Goal: Task Accomplishment & Management: Manage account settings

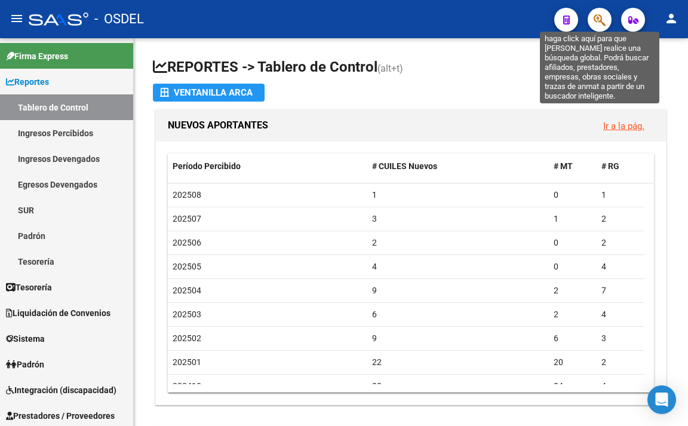
click at [599, 19] on icon "button" at bounding box center [599, 20] width 12 height 14
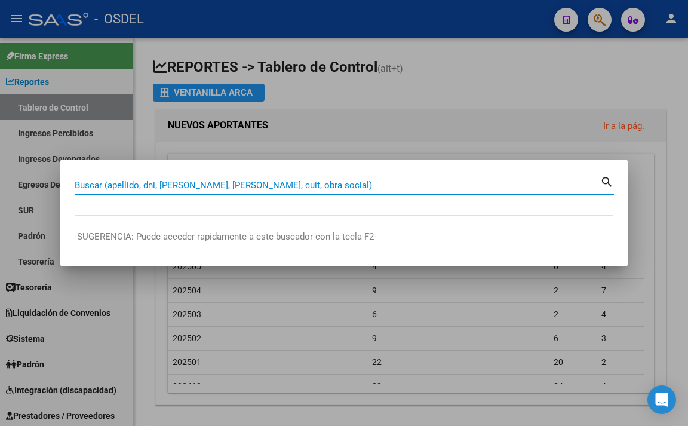
click at [334, 183] on input "Buscar (apellido, dni, [PERSON_NAME], [PERSON_NAME], cuit, obra social)" at bounding box center [337, 185] width 525 height 11
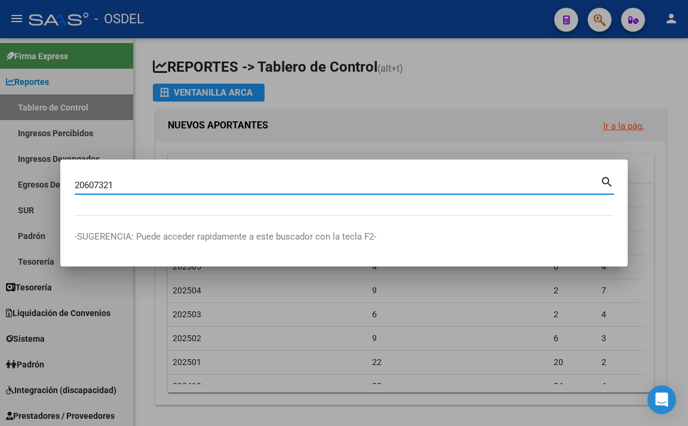
type input "20607321"
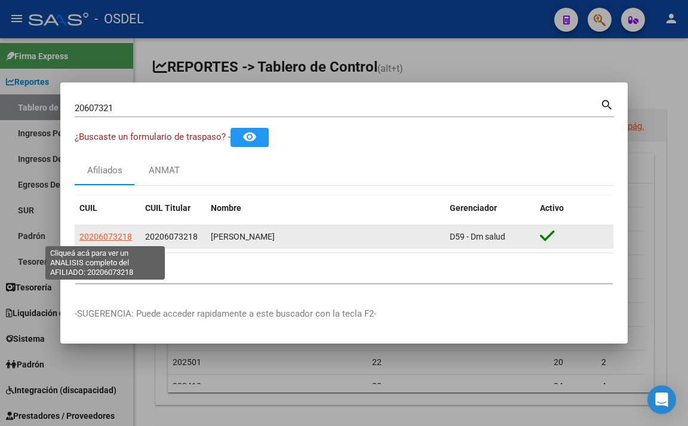
click at [96, 241] on span "20206073218" at bounding box center [105, 237] width 53 height 10
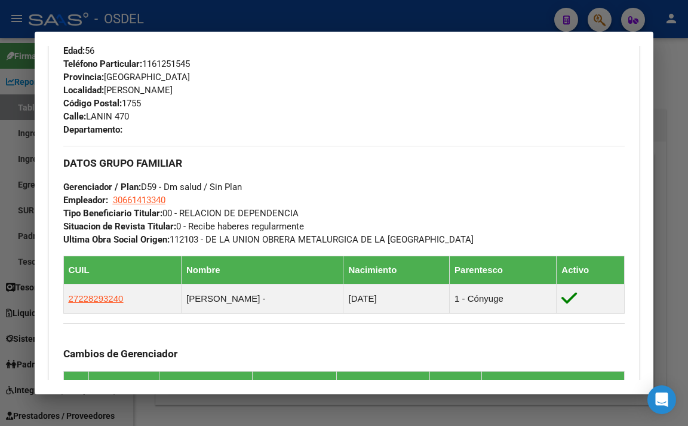
scroll to position [597, 0]
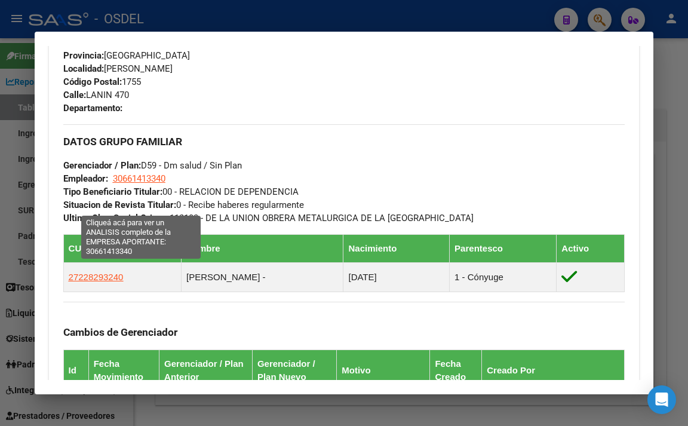
click at [161, 184] on span "30661413340" at bounding box center [139, 178] width 53 height 11
type textarea "30661413340"
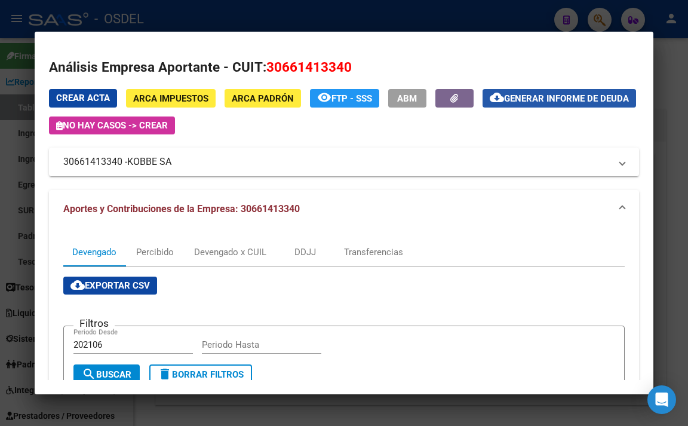
click at [504, 104] on span "Generar informe de deuda" at bounding box center [566, 98] width 125 height 11
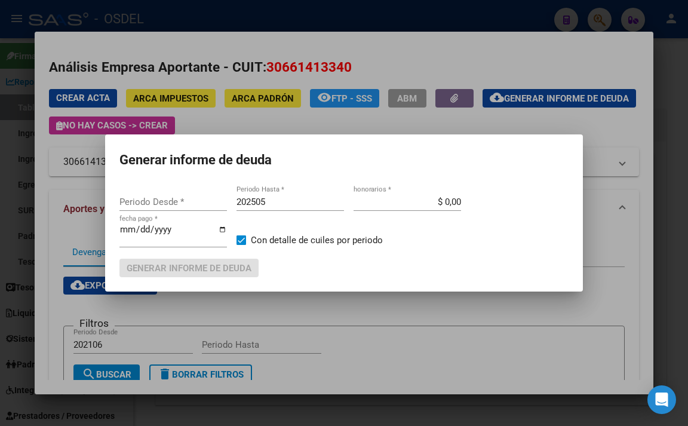
type input "202106"
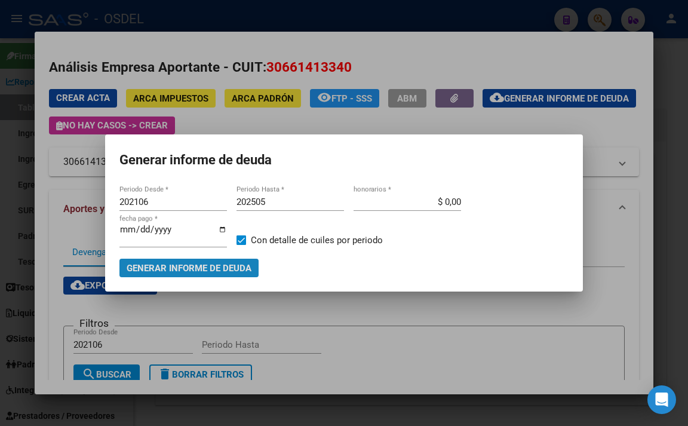
click at [223, 263] on span "Generar informe de deuda" at bounding box center [189, 268] width 125 height 11
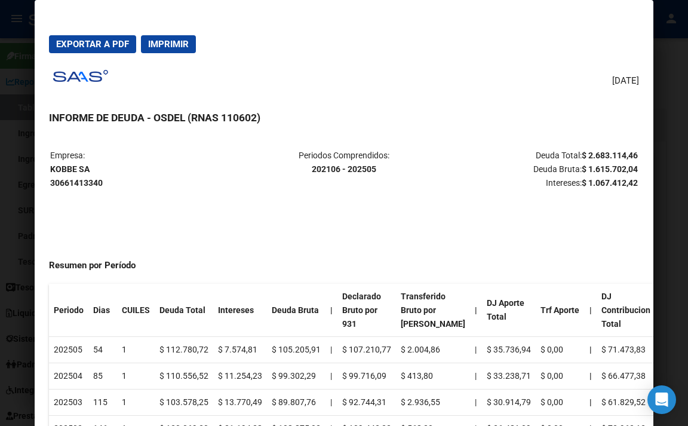
click at [176, 47] on span "Imprimir" at bounding box center [168, 44] width 41 height 11
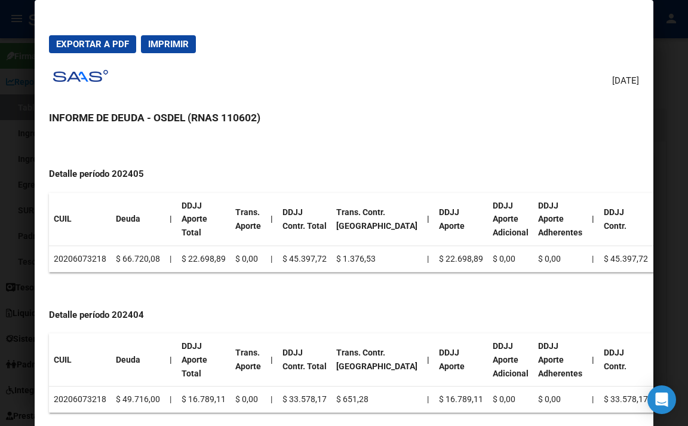
scroll to position [3085, 0]
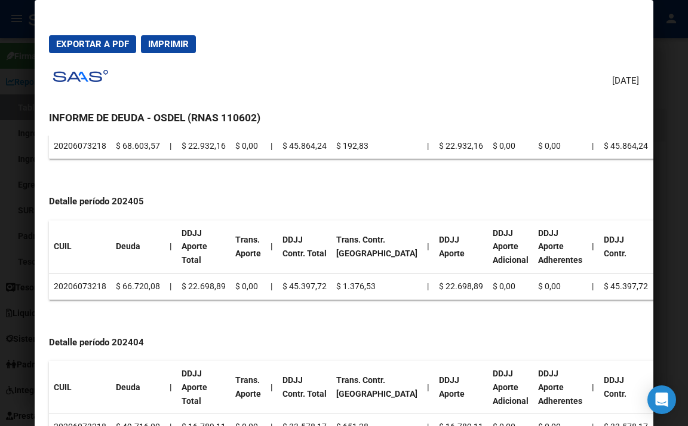
click at [672, 88] on div at bounding box center [344, 213] width 688 height 426
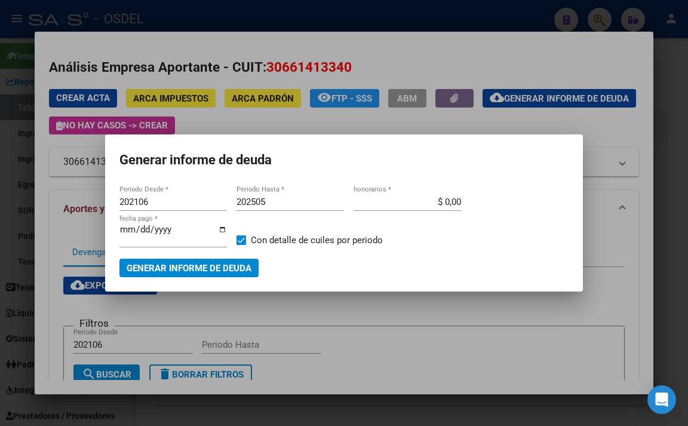
click at [475, 45] on div at bounding box center [344, 213] width 688 height 426
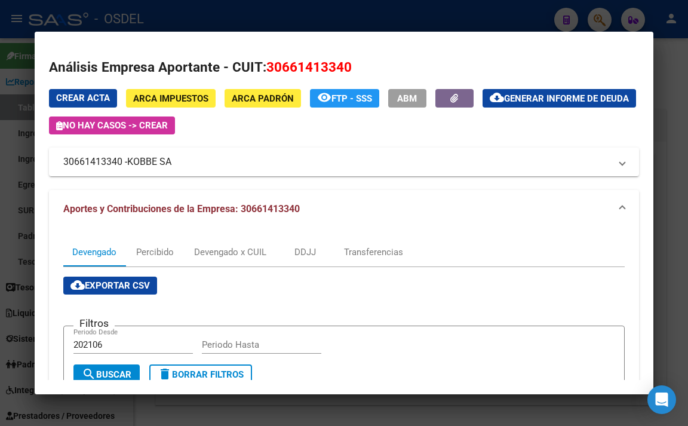
click at [446, 10] on div at bounding box center [344, 213] width 688 height 426
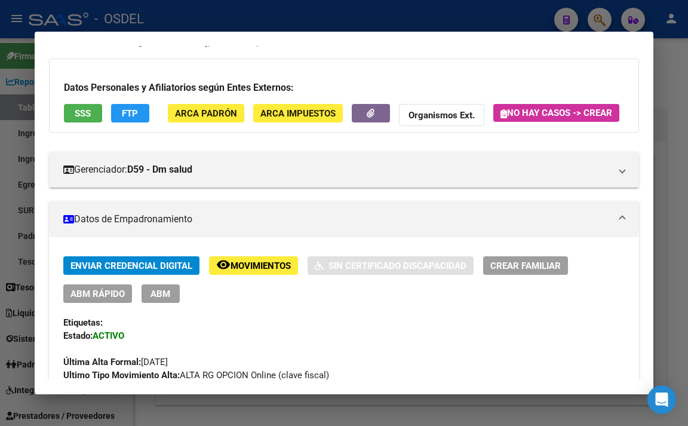
scroll to position [0, 0]
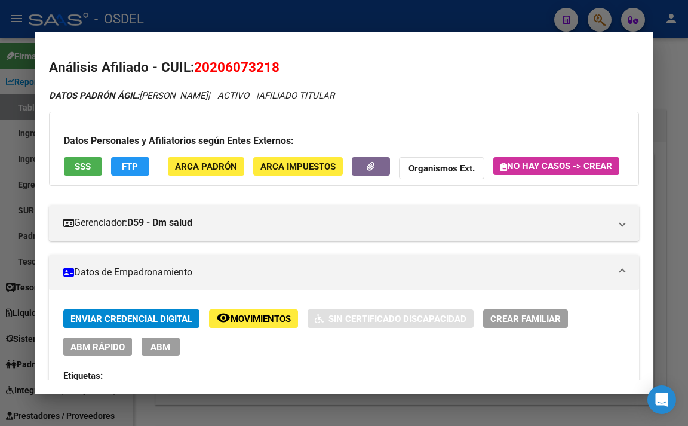
click at [355, 2] on div at bounding box center [344, 213] width 688 height 426
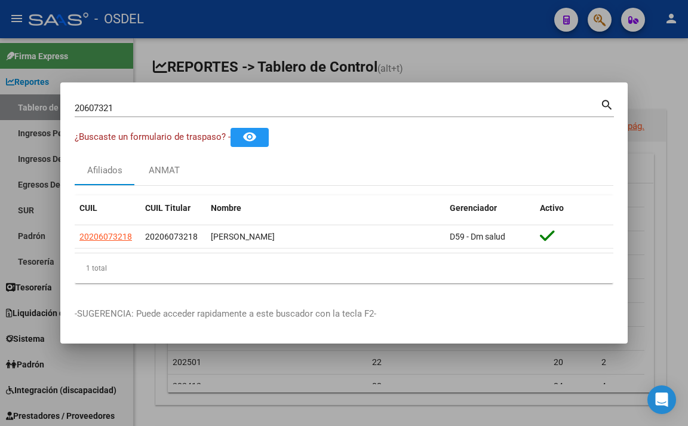
click at [344, 104] on input "20607321" at bounding box center [337, 108] width 525 height 11
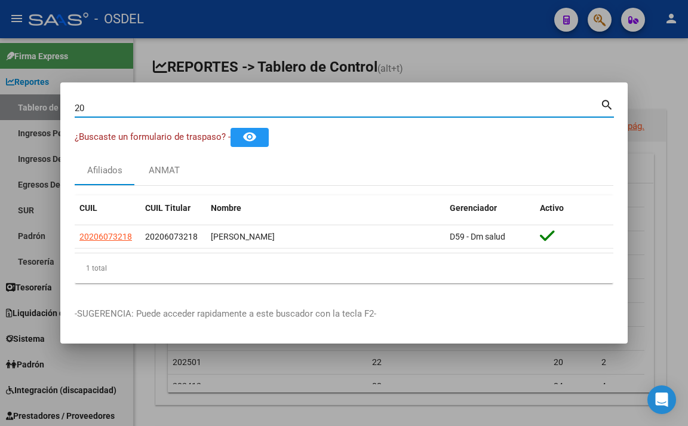
type input "2"
click at [322, 103] on input "Buscar (apellido, dni, [PERSON_NAME], [PERSON_NAME], cuit, obra social)" at bounding box center [337, 108] width 525 height 11
type input "35999281"
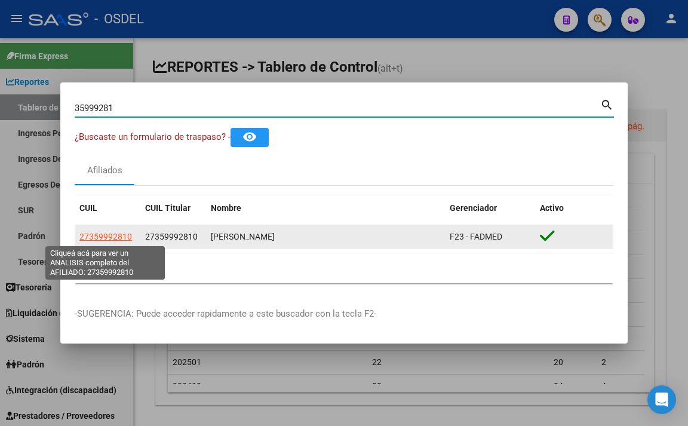
click at [100, 238] on span "27359992810" at bounding box center [105, 237] width 53 height 10
type textarea "27359992810"
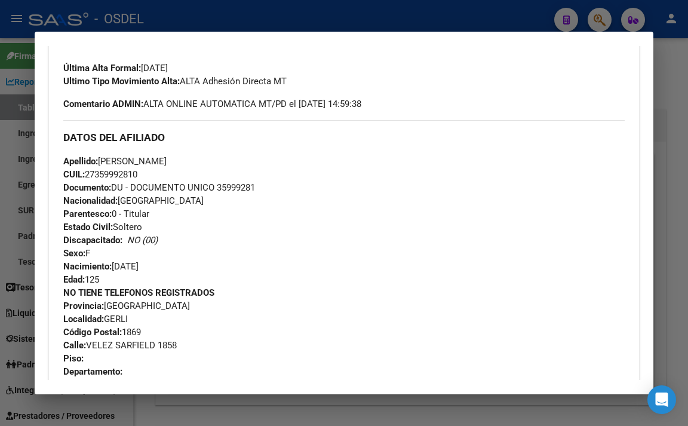
scroll to position [358, 0]
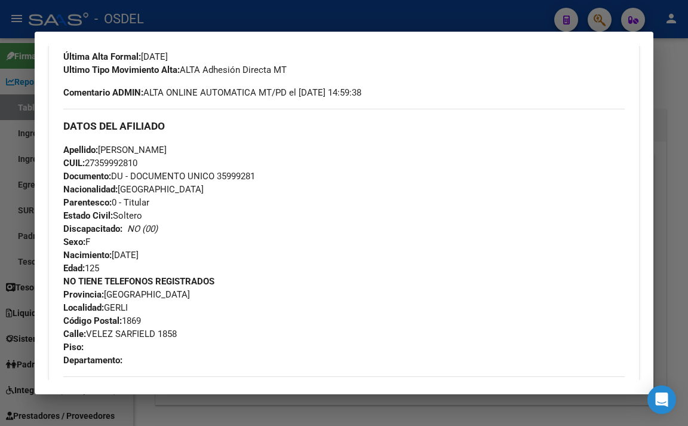
click at [310, 11] on div at bounding box center [344, 213] width 688 height 426
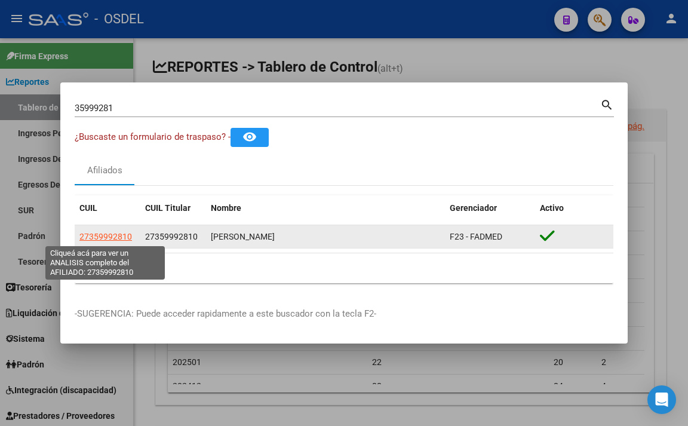
click at [128, 232] on span "27359992810" at bounding box center [105, 237] width 53 height 10
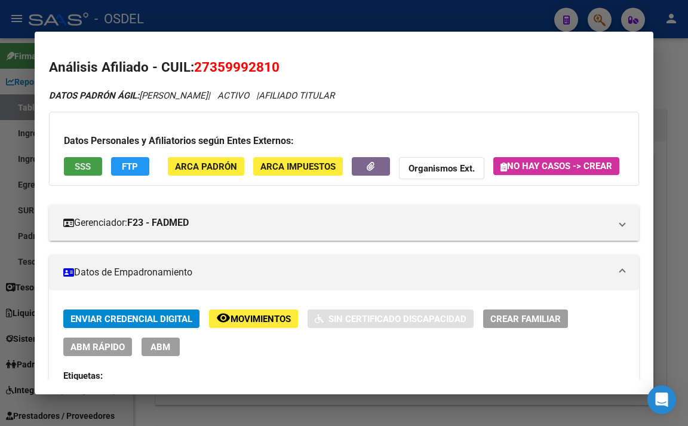
click at [84, 165] on span "SSS" at bounding box center [83, 166] width 16 height 11
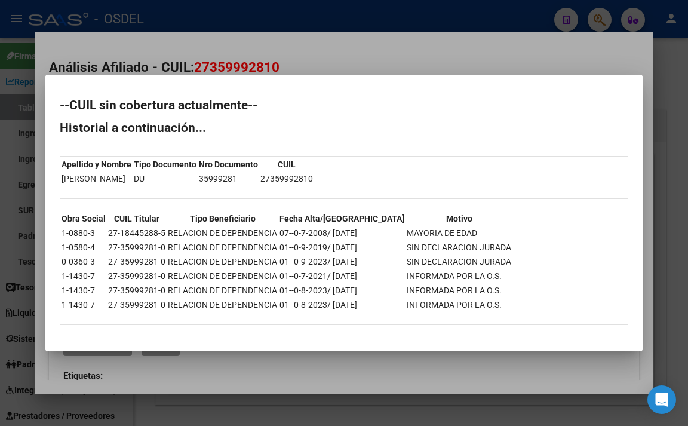
click at [334, 42] on div at bounding box center [344, 213] width 688 height 426
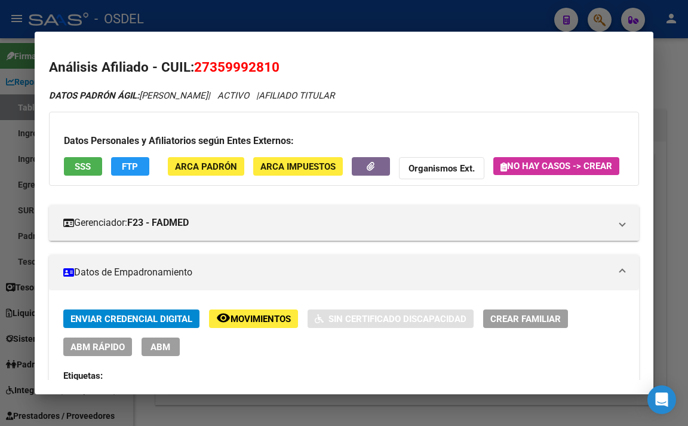
click at [410, 29] on div at bounding box center [344, 213] width 688 height 426
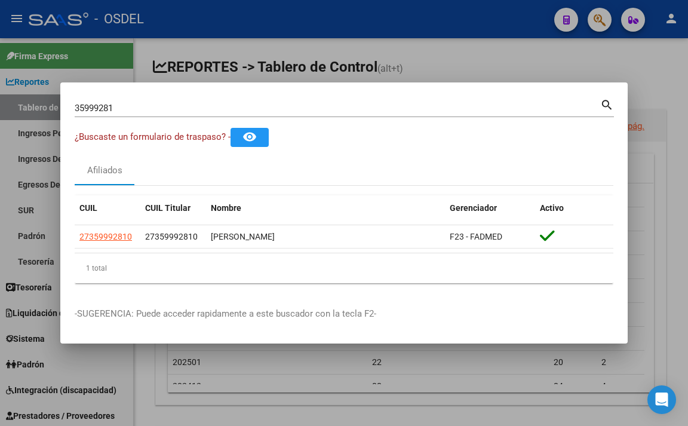
click at [449, 68] on div at bounding box center [344, 213] width 688 height 426
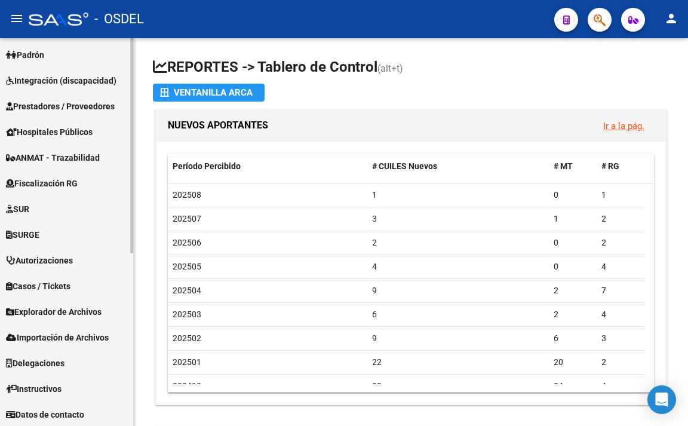
scroll to position [310, 0]
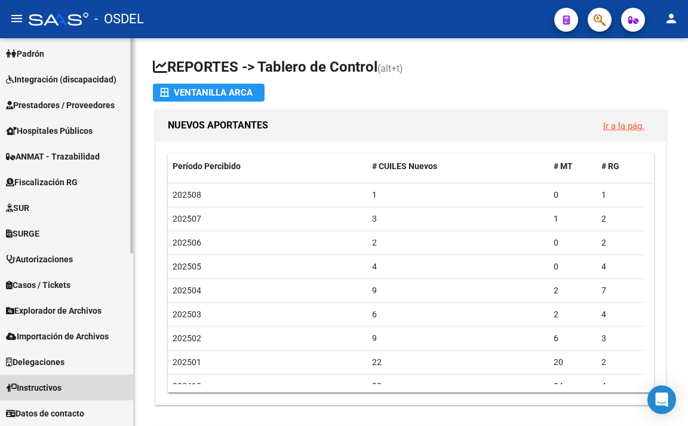
click at [61, 386] on span "Instructivos" at bounding box center [34, 387] width 56 height 13
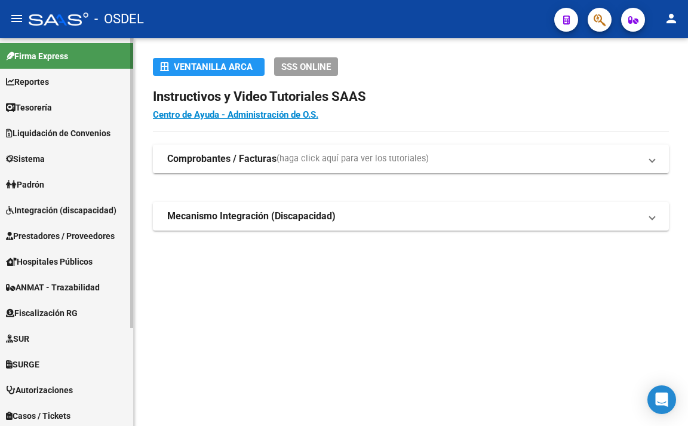
click at [42, 177] on link "Padrón" at bounding box center [66, 184] width 133 height 26
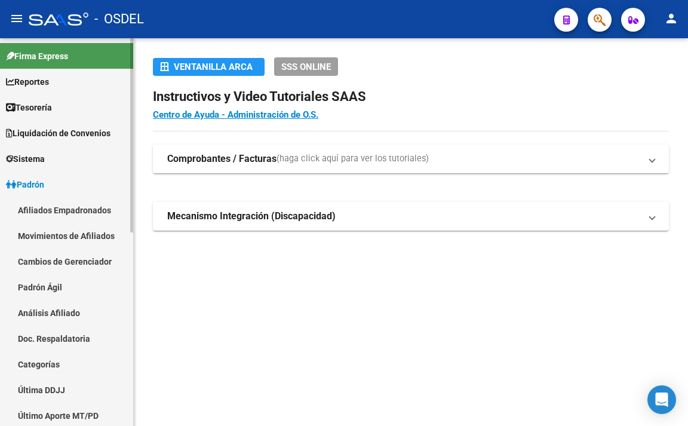
click at [66, 216] on link "Afiliados Empadronados" at bounding box center [66, 210] width 133 height 26
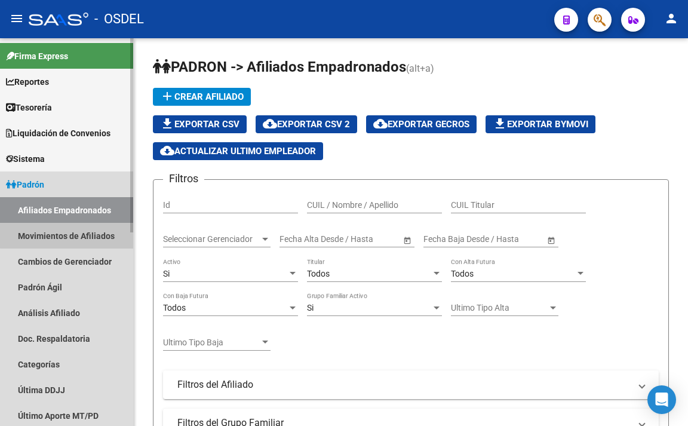
click at [76, 229] on link "Movimientos de Afiliados" at bounding box center [66, 236] width 133 height 26
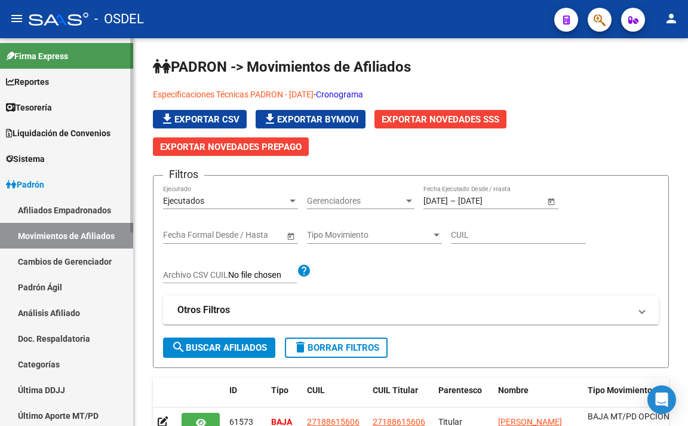
click at [97, 266] on link "Cambios de Gerenciador" at bounding box center [66, 261] width 133 height 26
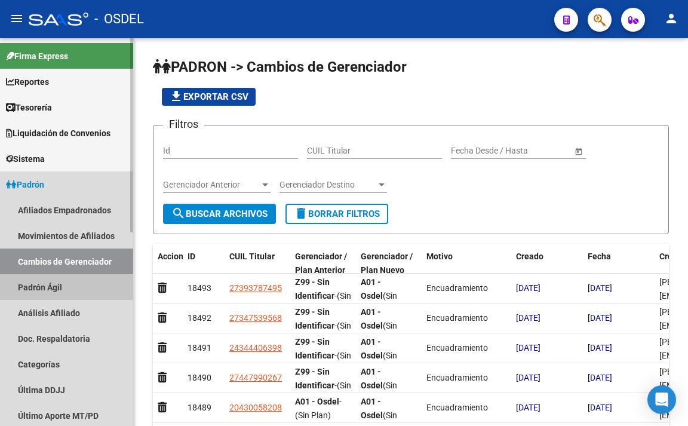
click at [51, 290] on link "Padrón Ágil" at bounding box center [66, 287] width 133 height 26
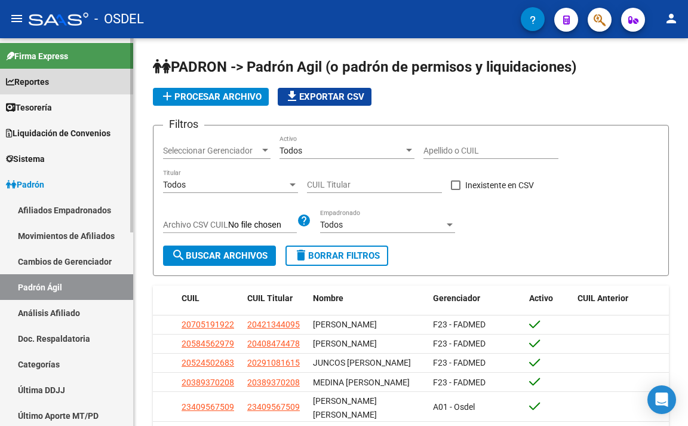
click at [61, 90] on link "Reportes" at bounding box center [66, 82] width 133 height 26
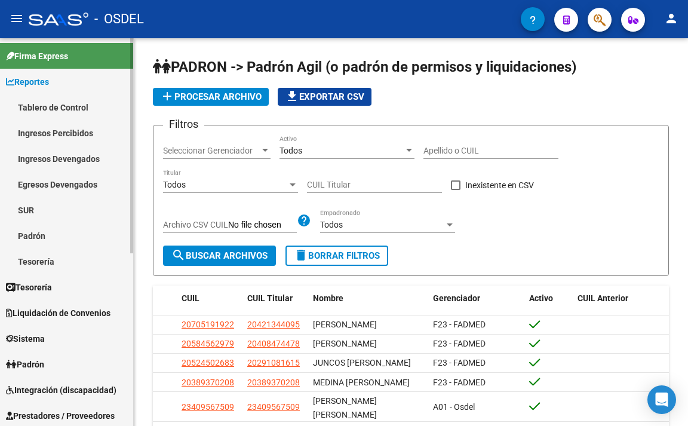
click at [60, 230] on link "Padrón" at bounding box center [66, 236] width 133 height 26
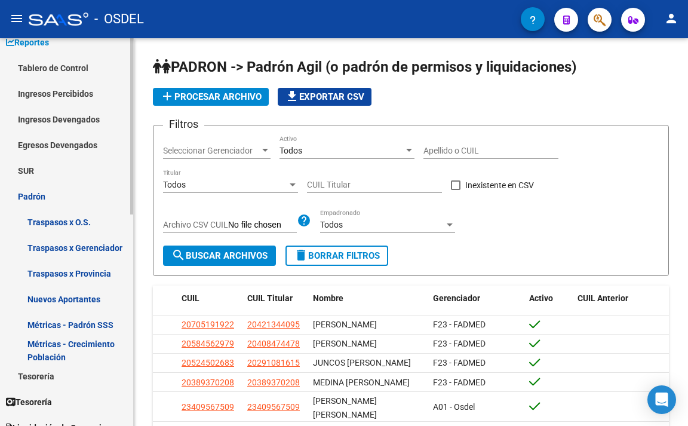
scroll to position [60, 0]
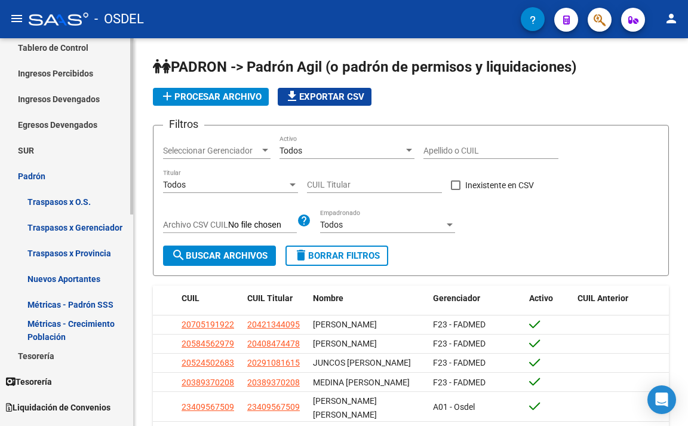
click at [88, 312] on link "Métricas - Padrón SSS" at bounding box center [66, 304] width 133 height 26
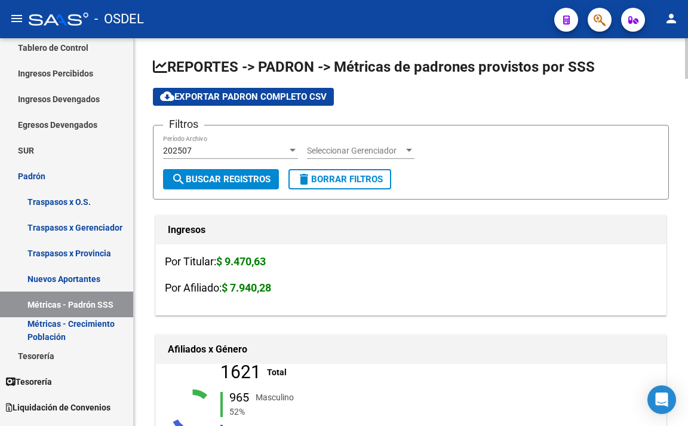
click at [250, 155] on div "202507" at bounding box center [225, 151] width 124 height 10
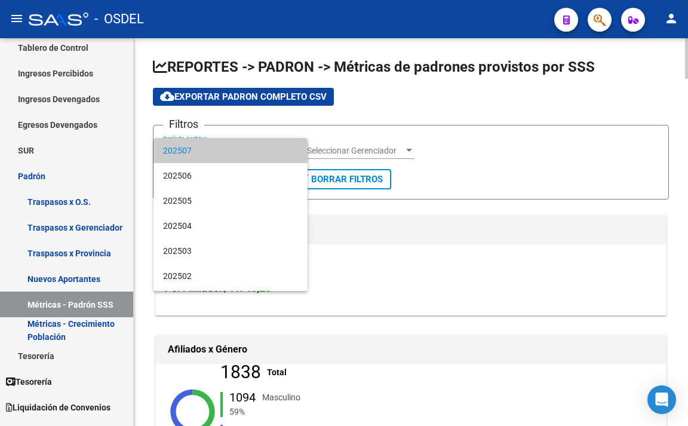
click at [250, 155] on span "202507" at bounding box center [230, 150] width 135 height 25
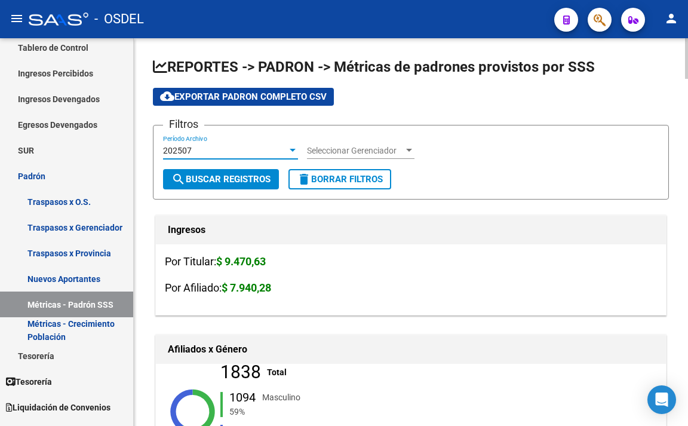
click at [251, 180] on span "search Buscar Registros" at bounding box center [220, 179] width 99 height 11
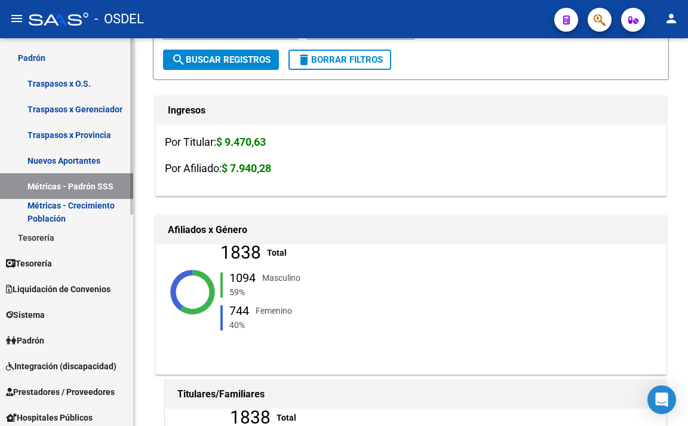
scroll to position [179, 0]
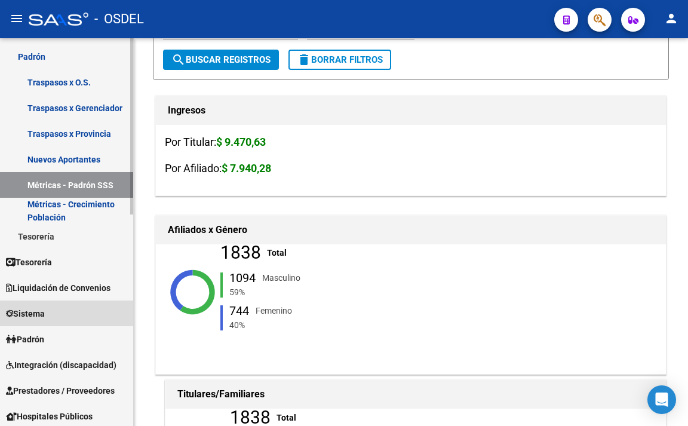
click at [78, 319] on link "Sistema" at bounding box center [66, 313] width 133 height 26
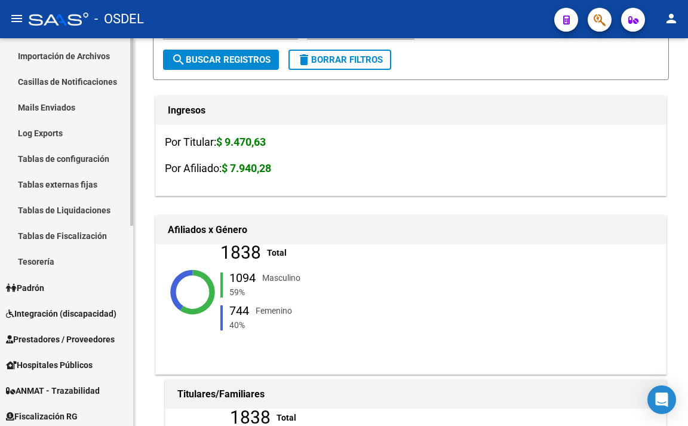
click at [75, 289] on link "Padrón" at bounding box center [66, 288] width 133 height 26
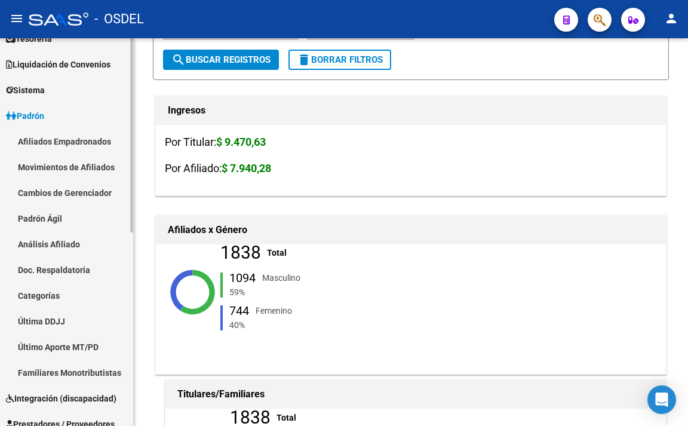
scroll to position [60, 0]
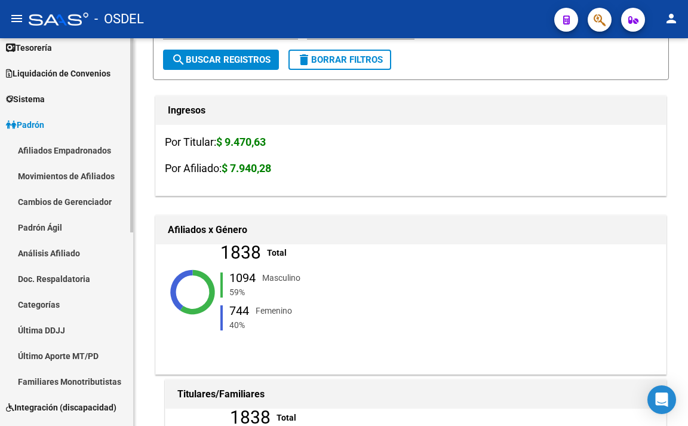
click at [94, 181] on link "Movimientos de Afiliados" at bounding box center [66, 176] width 133 height 26
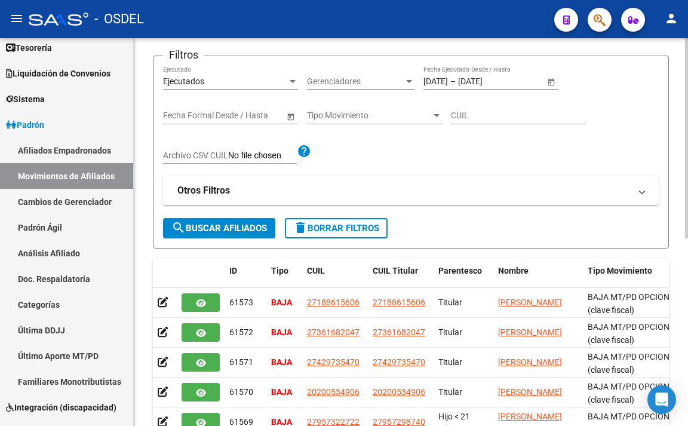
scroll to position [60, 0]
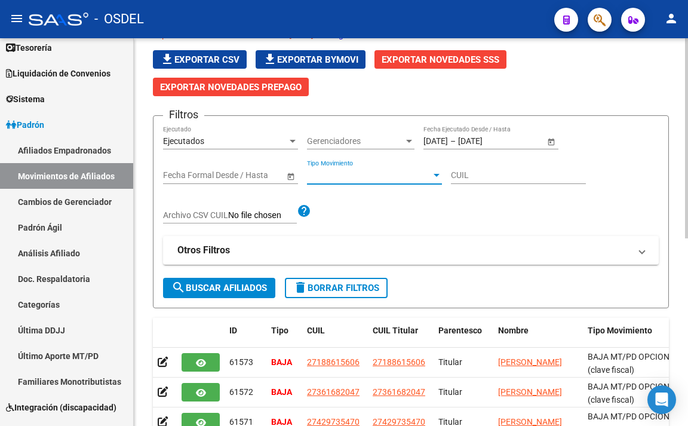
click at [366, 178] on span "Tipo Movimiento" at bounding box center [369, 175] width 124 height 10
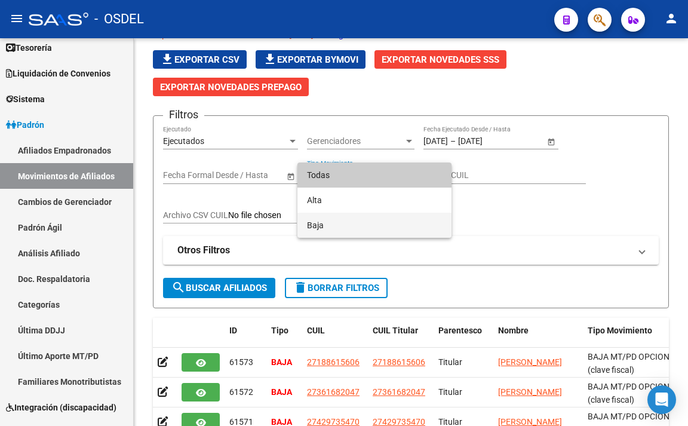
click at [357, 224] on span "Baja" at bounding box center [374, 225] width 135 height 25
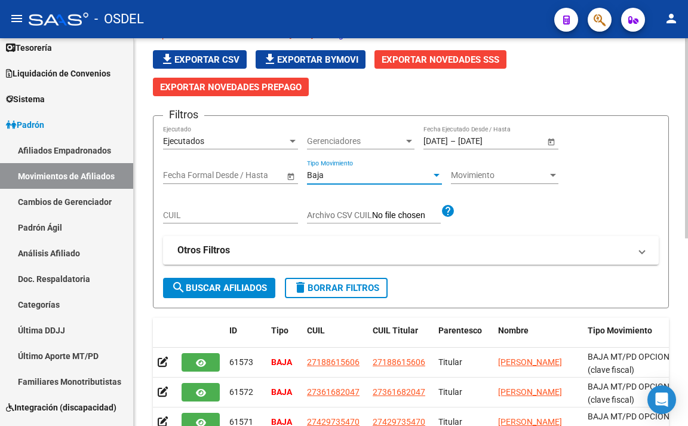
click at [232, 292] on span "search Buscar Afiliados" at bounding box center [219, 287] width 96 height 11
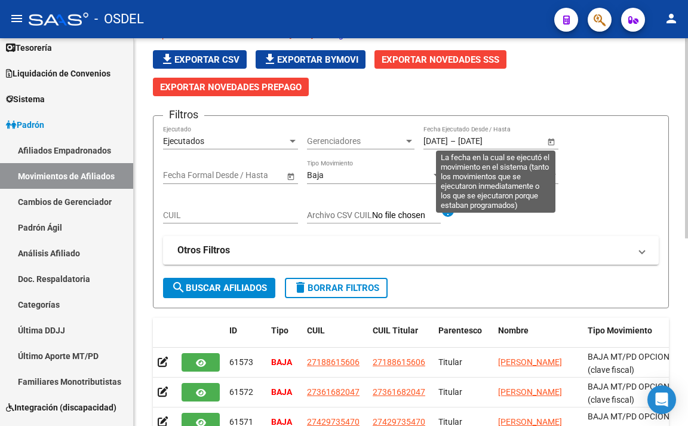
click at [546, 142] on span "Open calendar" at bounding box center [551, 141] width 29 height 29
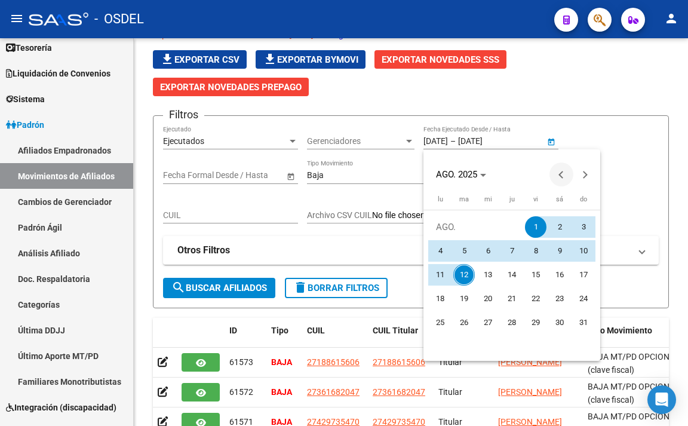
click at [559, 177] on span "Previous month" at bounding box center [561, 174] width 24 height 24
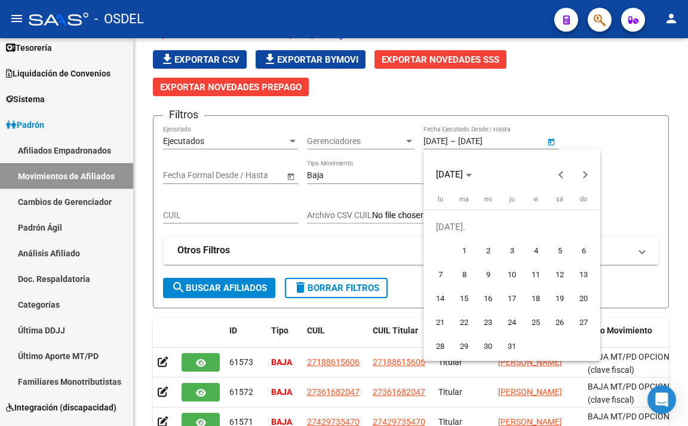
click at [467, 257] on span "1" at bounding box center [463, 250] width 21 height 21
type input "[DATE]"
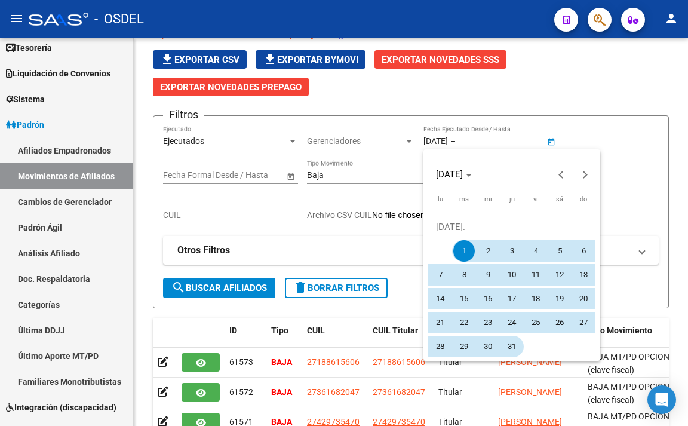
click at [508, 352] on span "31" at bounding box center [511, 345] width 21 height 21
type input "[DATE]"
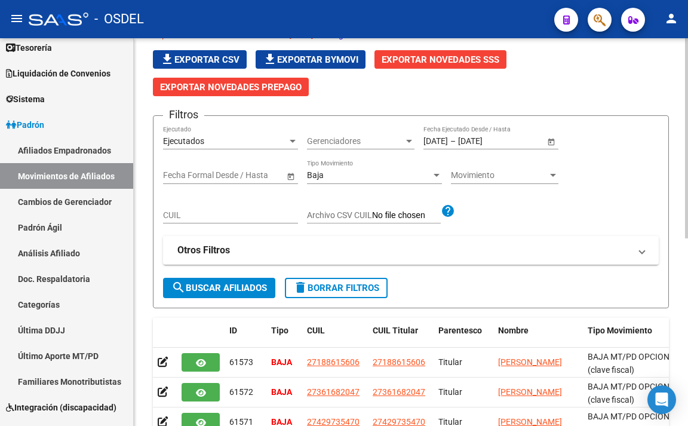
click at [218, 291] on span "search Buscar Afiliados" at bounding box center [219, 287] width 96 height 11
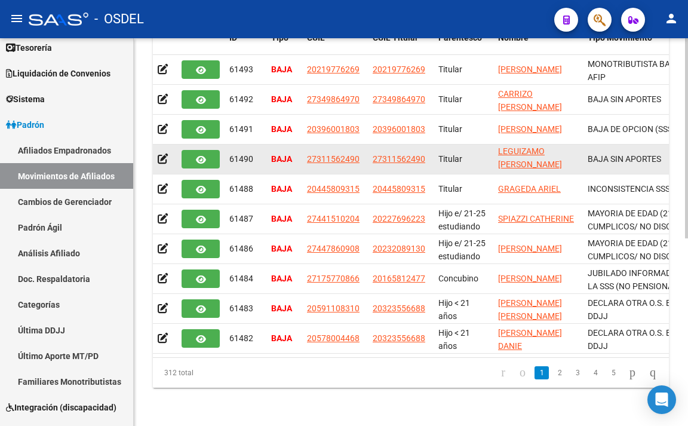
scroll to position [362, 0]
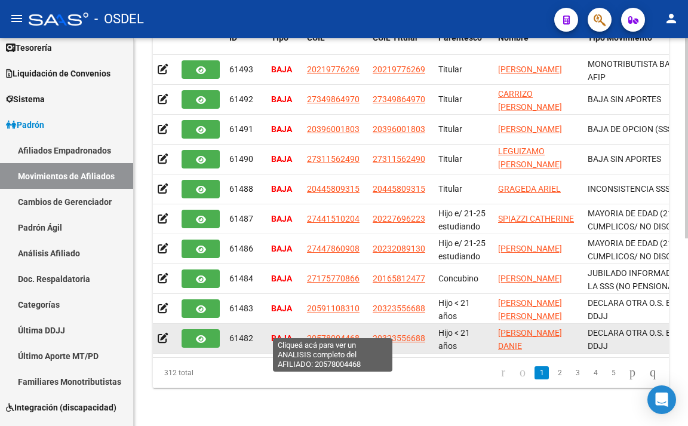
click at [339, 333] on span "20578004468" at bounding box center [333, 338] width 53 height 10
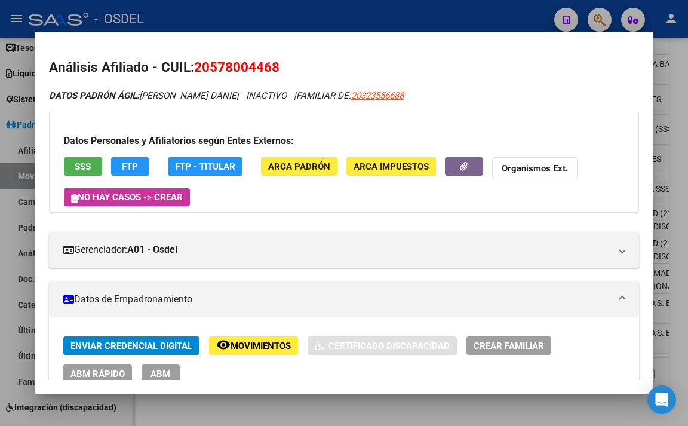
click at [89, 174] on button "SSS" at bounding box center [83, 166] width 38 height 19
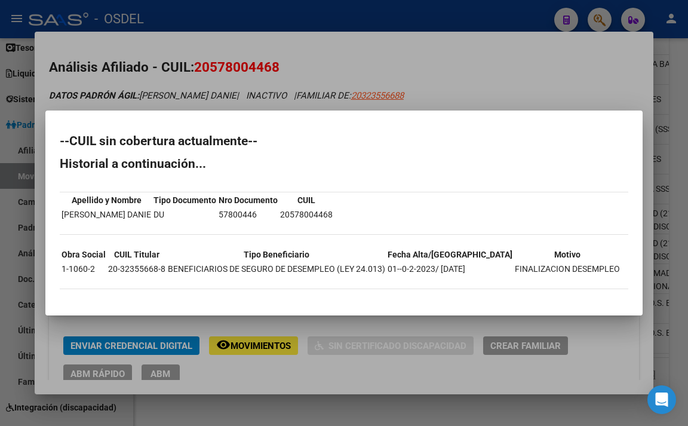
click at [498, 64] on div at bounding box center [344, 213] width 688 height 426
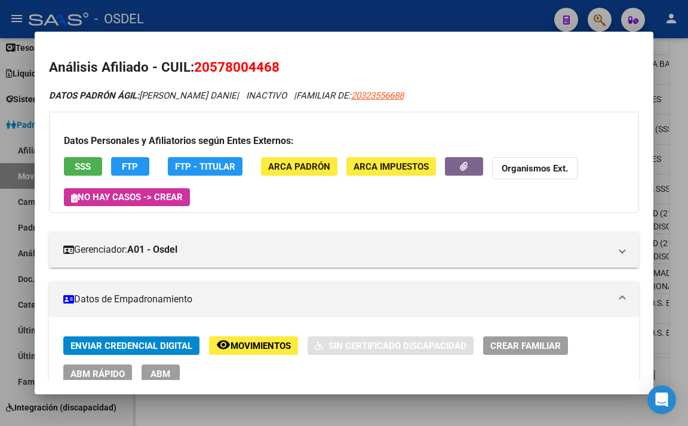
click at [498, 22] on div at bounding box center [344, 213] width 688 height 426
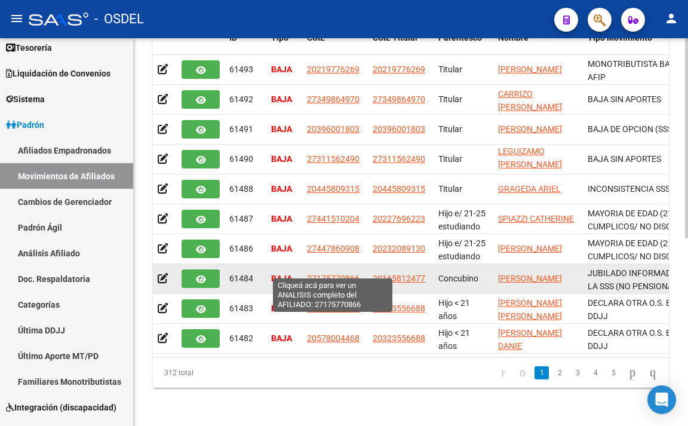
click at [335, 273] on span "27175770866" at bounding box center [333, 278] width 53 height 10
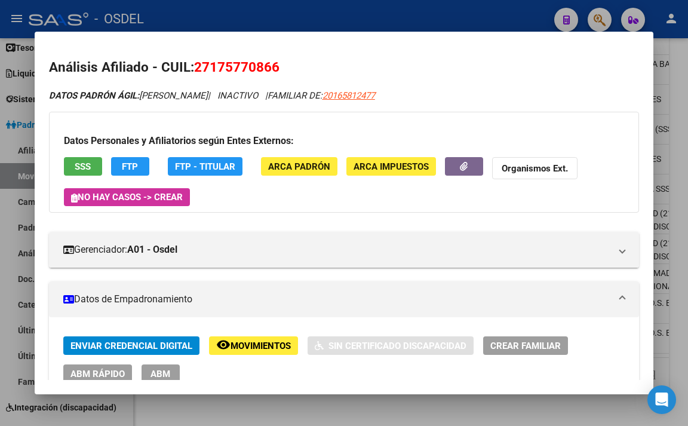
click at [75, 167] on span "SSS" at bounding box center [83, 166] width 16 height 11
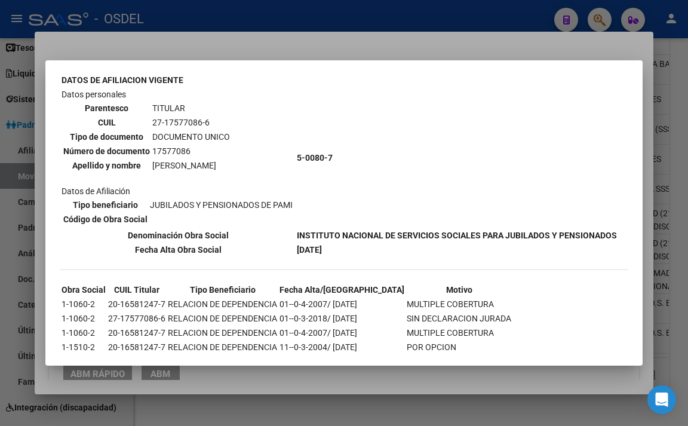
scroll to position [98, 0]
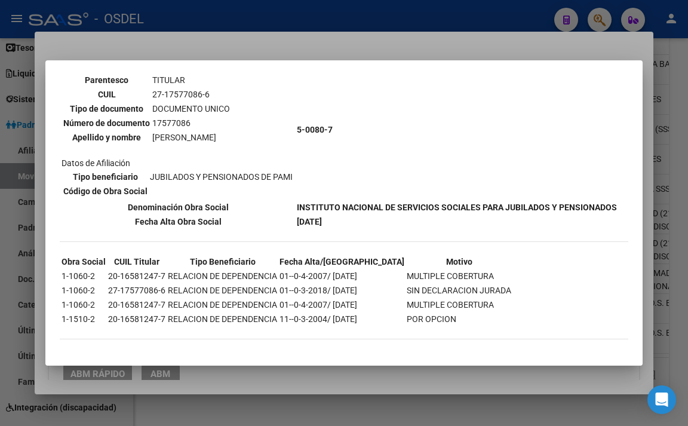
click at [429, 51] on div at bounding box center [344, 213] width 688 height 426
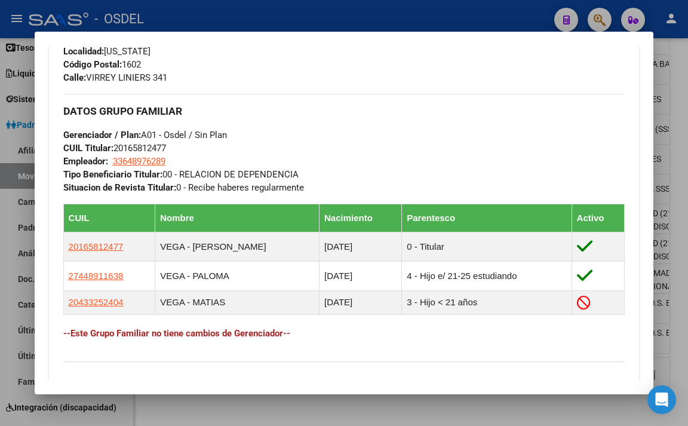
scroll to position [657, 0]
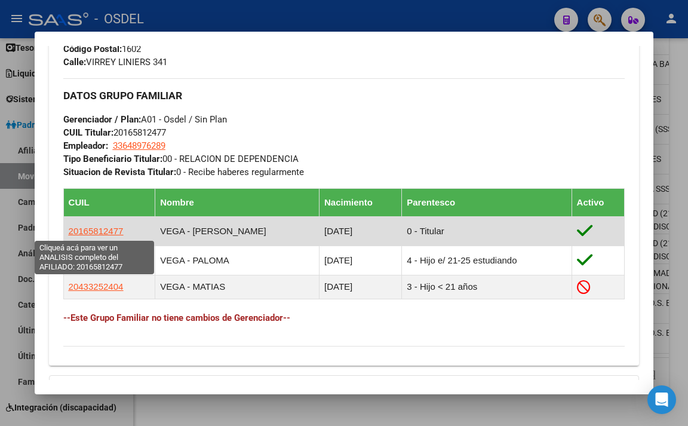
click at [93, 232] on span "20165812477" at bounding box center [96, 231] width 55 height 10
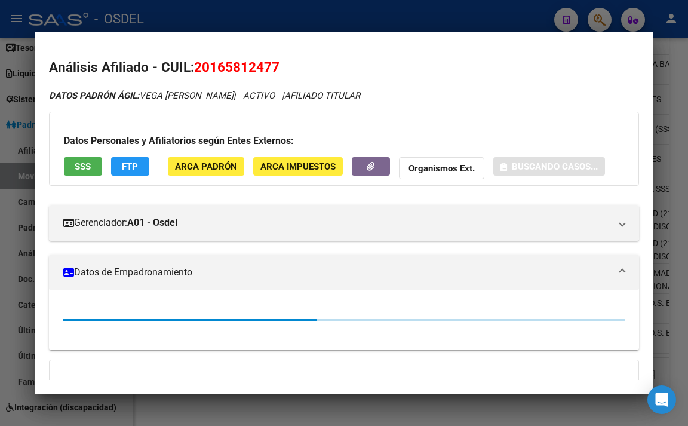
click at [383, 14] on div at bounding box center [344, 213] width 688 height 426
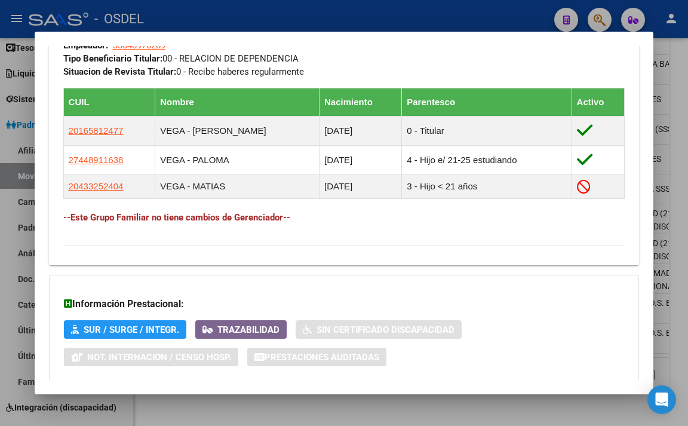
scroll to position [776, 0]
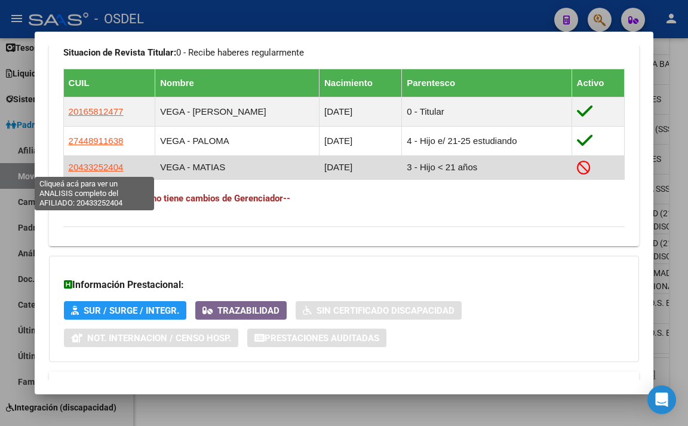
click at [106, 171] on span "20433252404" at bounding box center [96, 167] width 55 height 10
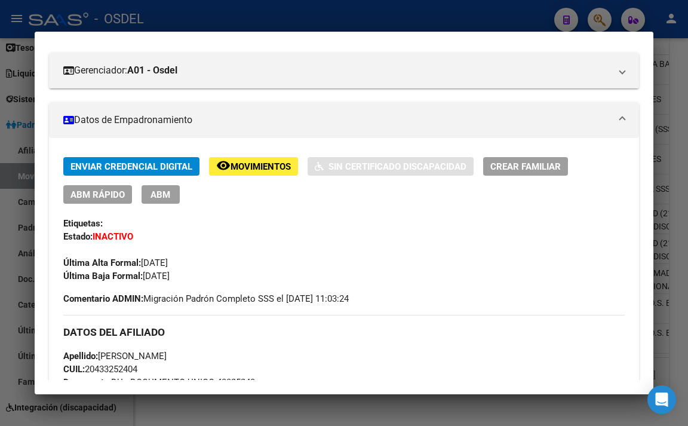
scroll to position [0, 0]
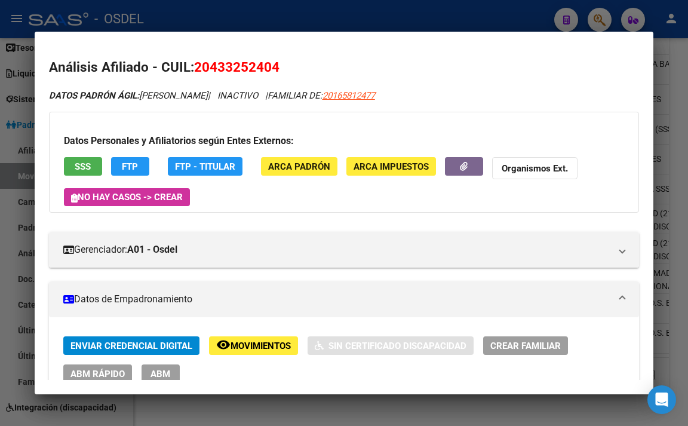
click at [91, 169] on span "SSS" at bounding box center [83, 166] width 16 height 11
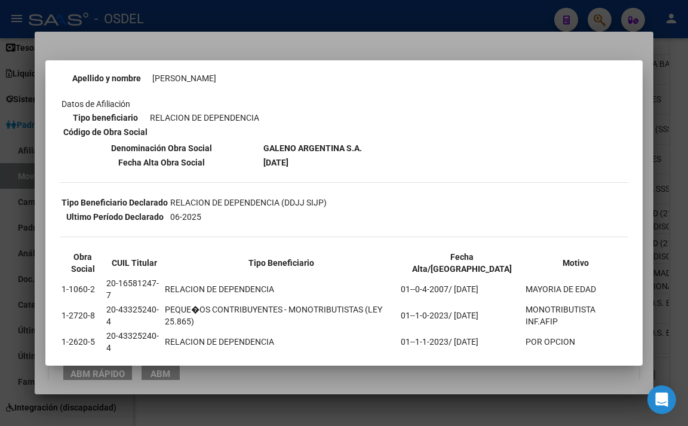
scroll to position [179, 0]
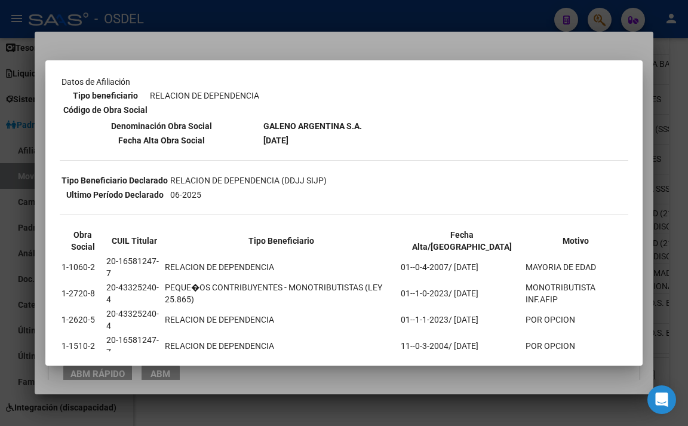
click at [459, 40] on div at bounding box center [344, 213] width 688 height 426
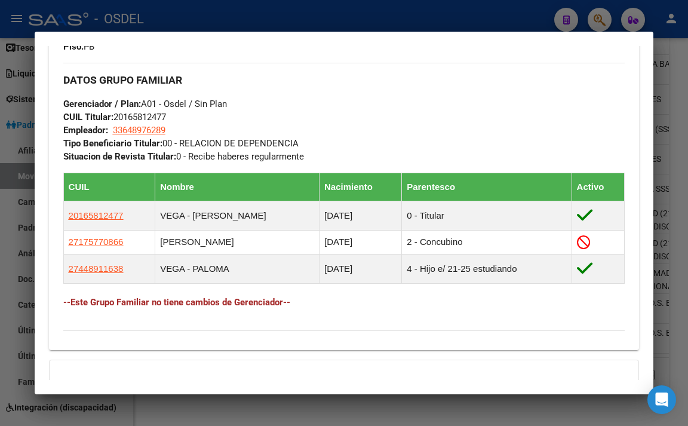
scroll to position [716, 0]
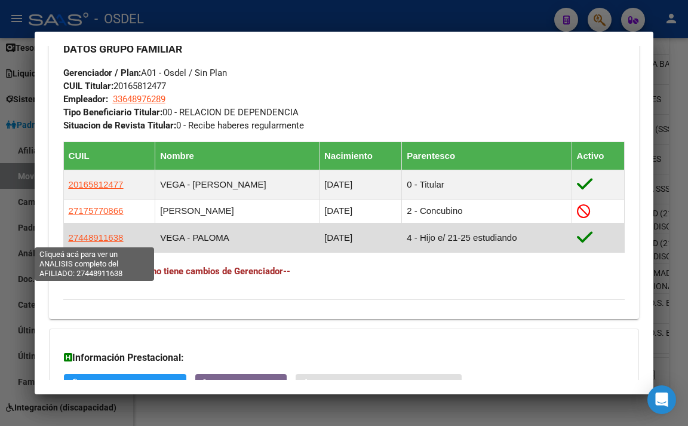
click at [99, 238] on span "27448911638" at bounding box center [96, 237] width 55 height 10
type textarea "27448911638"
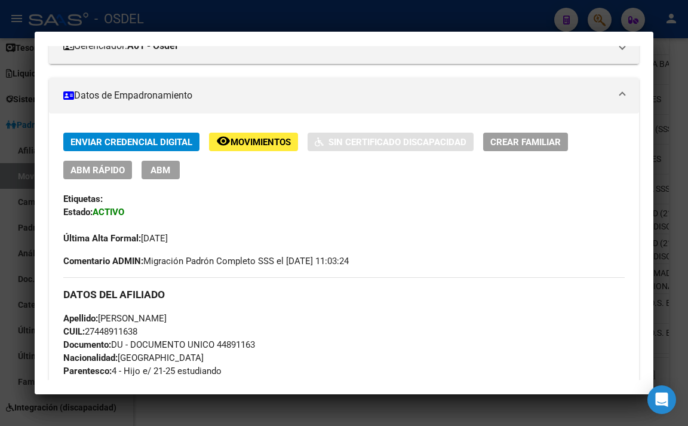
scroll to position [239, 0]
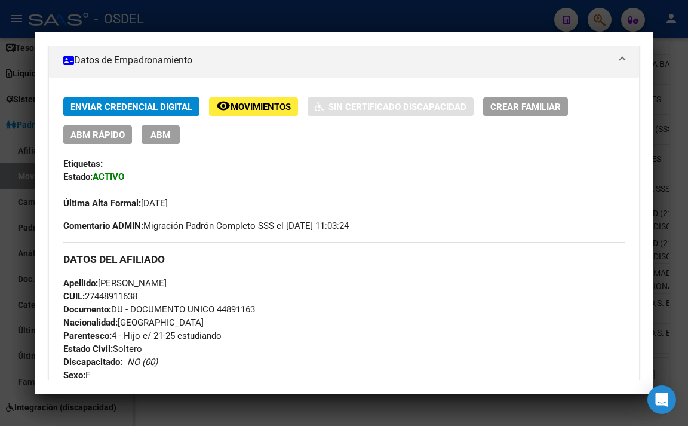
click at [168, 138] on span "ABM" at bounding box center [160, 135] width 20 height 11
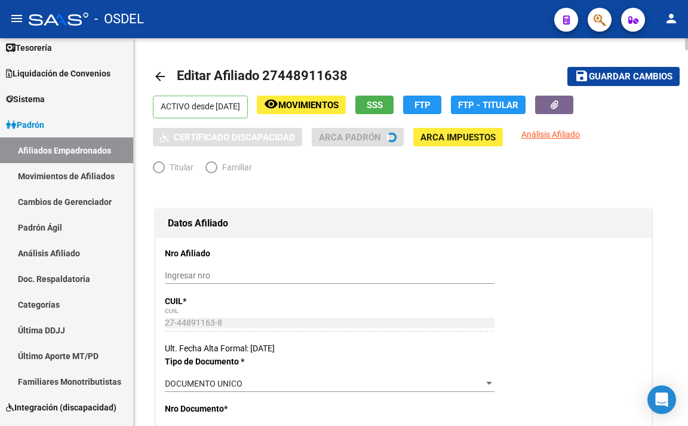
radio input "true"
type input "33-64897628-9"
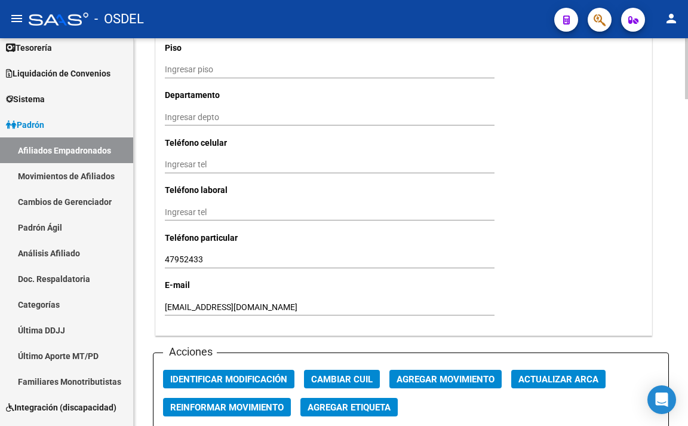
scroll to position [1194, 0]
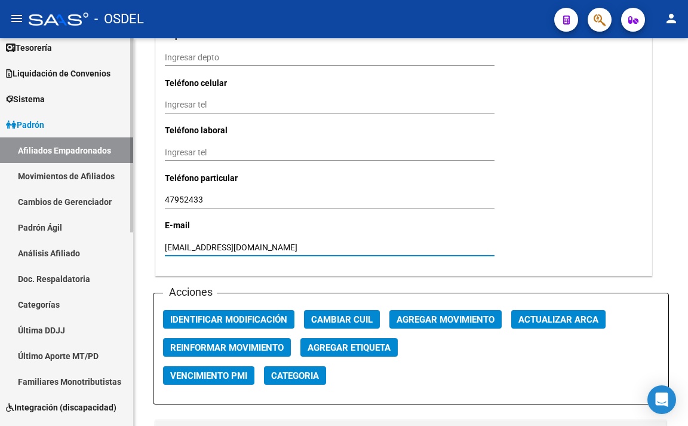
drag, startPoint x: 297, startPoint y: 246, endPoint x: 116, endPoint y: 229, distance: 181.7
click at [116, 229] on mat-sidenav-container "Firma Express Reportes Tablero de Control Ingresos Percibidos Análisis de todos…" at bounding box center [344, 231] width 688 height 387
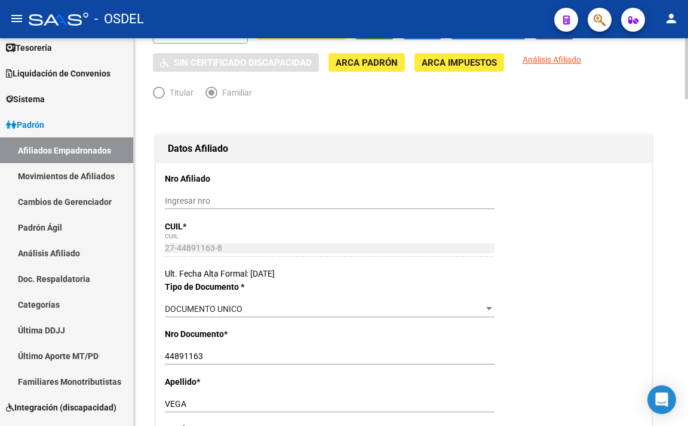
scroll to position [0, 0]
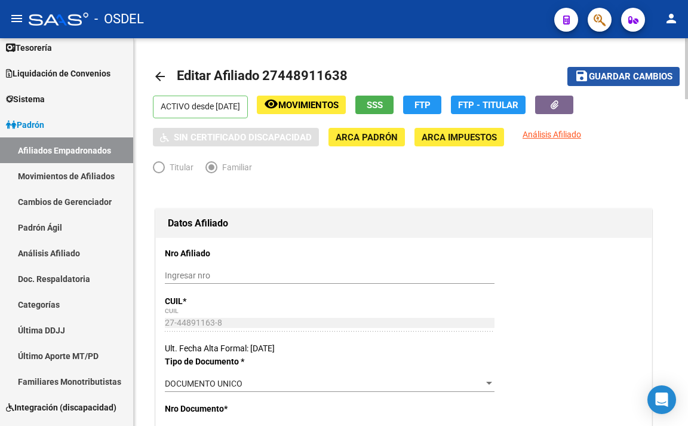
click at [610, 75] on span "Guardar cambios" at bounding box center [631, 77] width 84 height 11
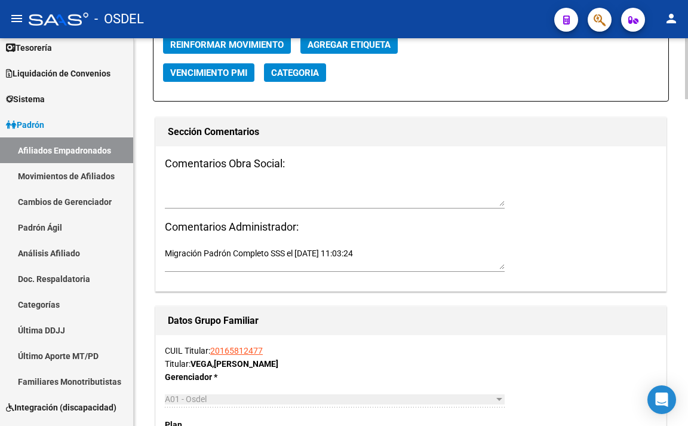
scroll to position [1552, 0]
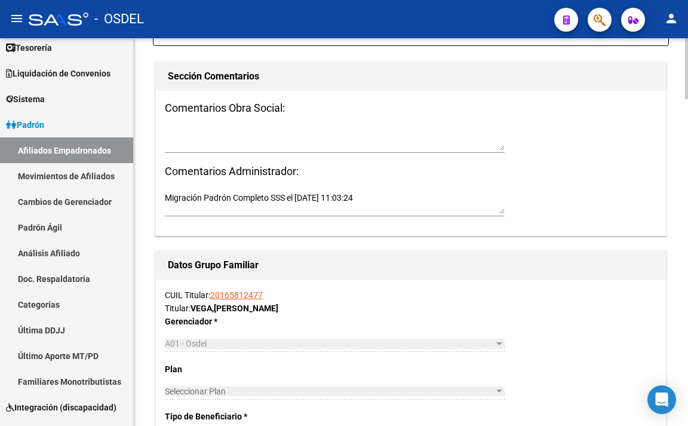
click at [250, 296] on link "20165812477" at bounding box center [236, 295] width 53 height 10
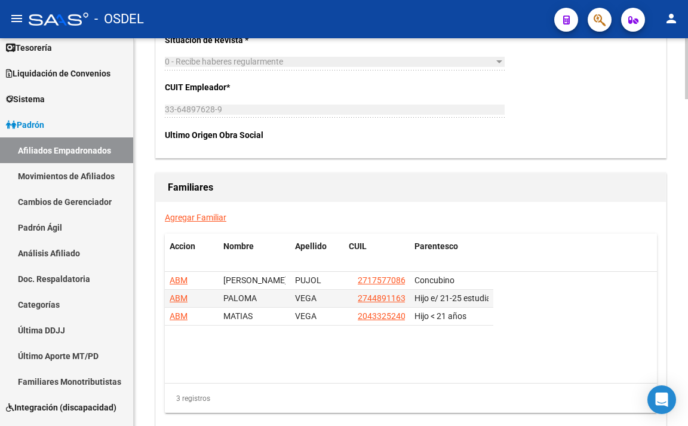
scroll to position [2082, 0]
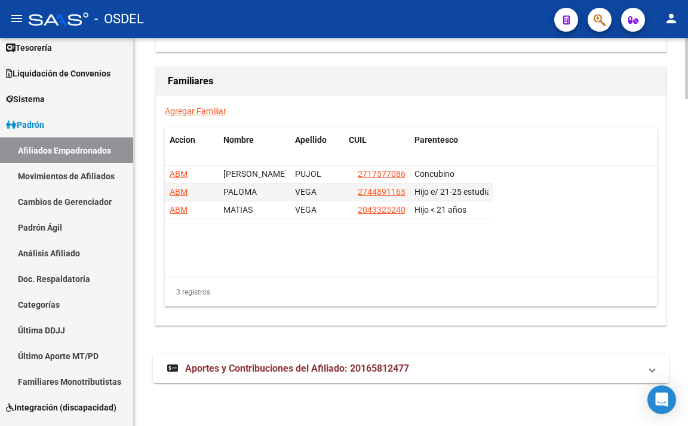
click at [344, 363] on span "Aportes y Contribuciones del Afiliado: 20165812477" at bounding box center [297, 367] width 224 height 11
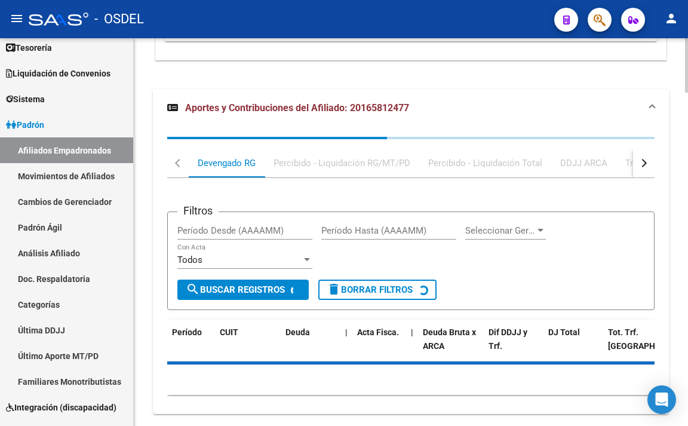
scroll to position [2378, 0]
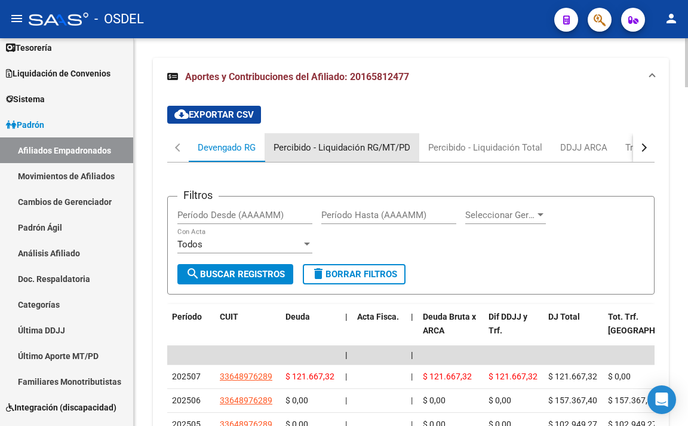
click at [362, 147] on div "Percibido - Liquidación RG/MT/PD" at bounding box center [341, 147] width 137 height 13
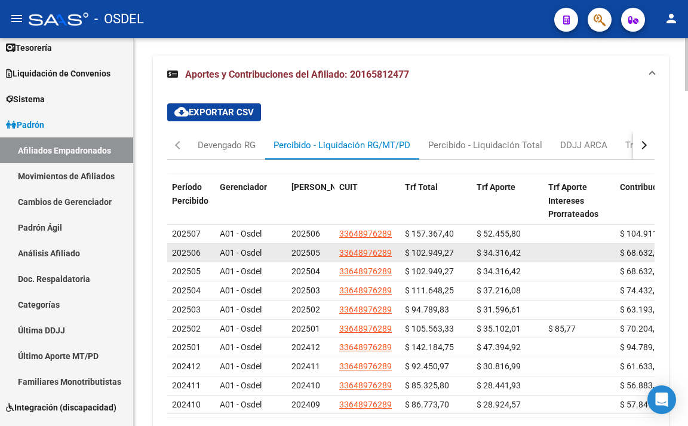
scroll to position [2354, 0]
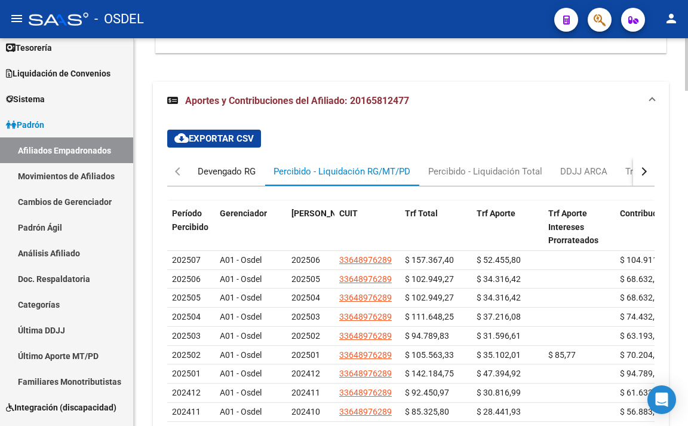
click at [244, 176] on div "Devengado RG" at bounding box center [227, 171] width 58 height 13
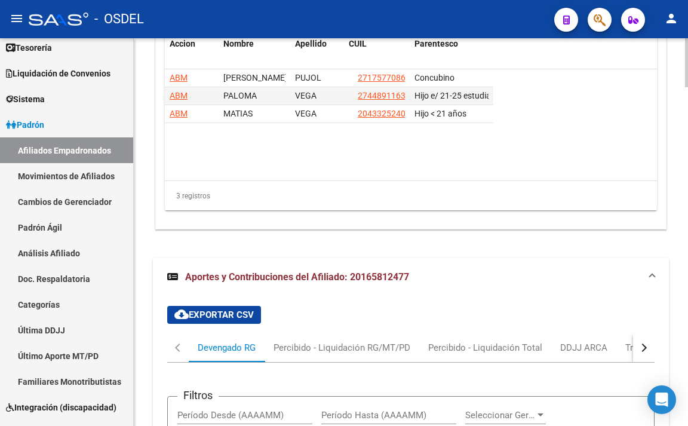
scroll to position [2235, 0]
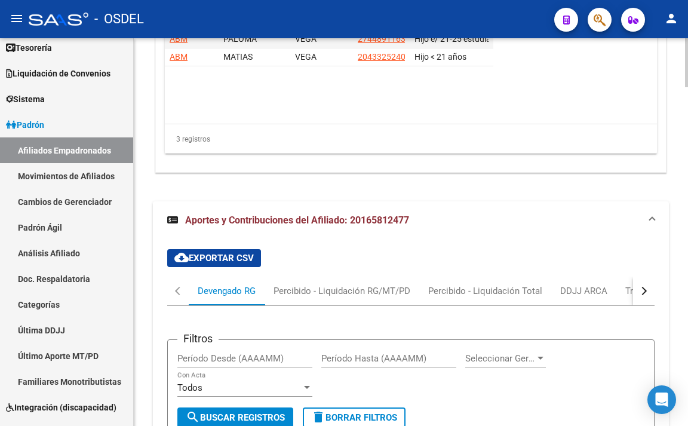
click at [641, 294] on button "button" at bounding box center [643, 290] width 21 height 29
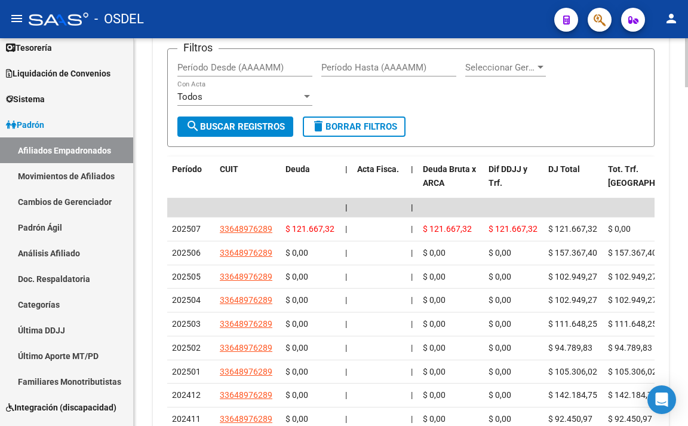
scroll to position [2534, 0]
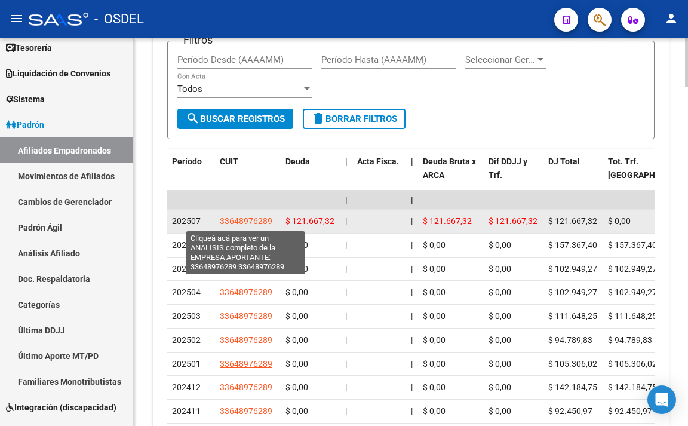
click at [258, 221] on span "33648976289" at bounding box center [246, 221] width 53 height 10
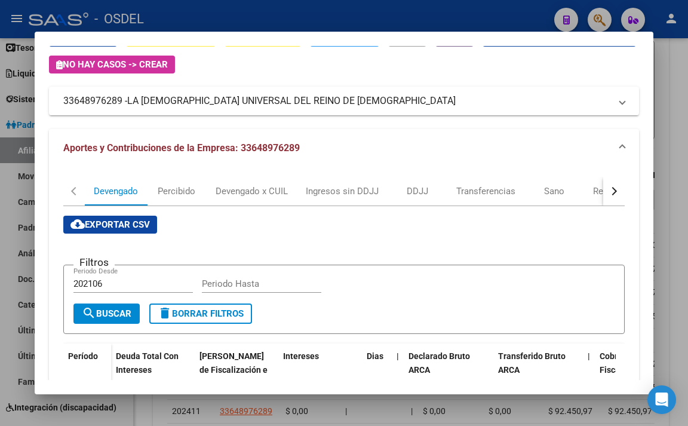
scroll to position [57, 0]
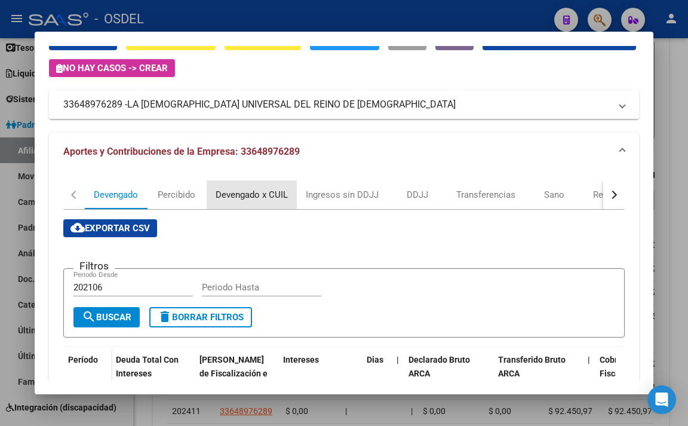
click at [281, 199] on div "Devengado x CUIL" at bounding box center [252, 194] width 72 height 13
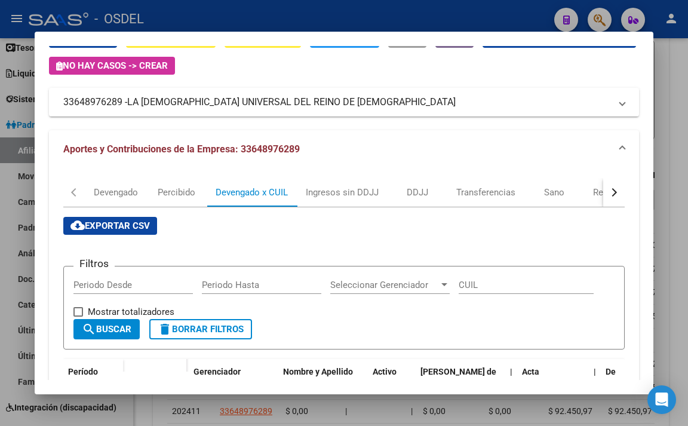
scroll to position [0, 0]
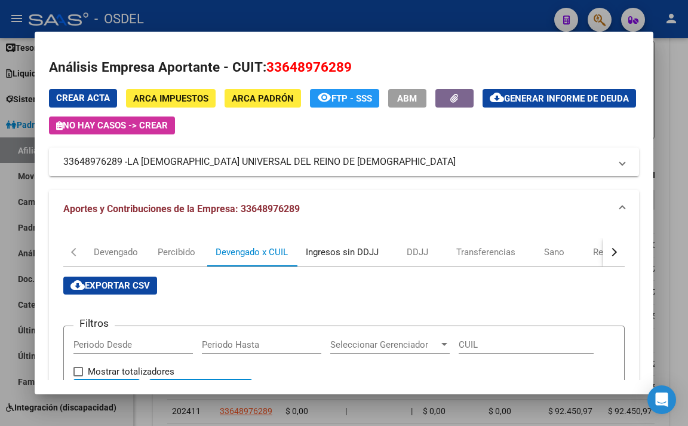
click at [328, 245] on div "Ingresos sin DDJJ" at bounding box center [342, 251] width 73 height 13
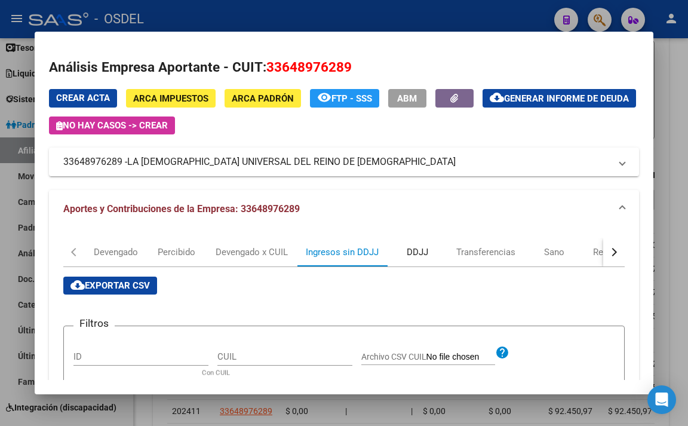
click at [427, 262] on div "DDJJ" at bounding box center [417, 252] width 60 height 29
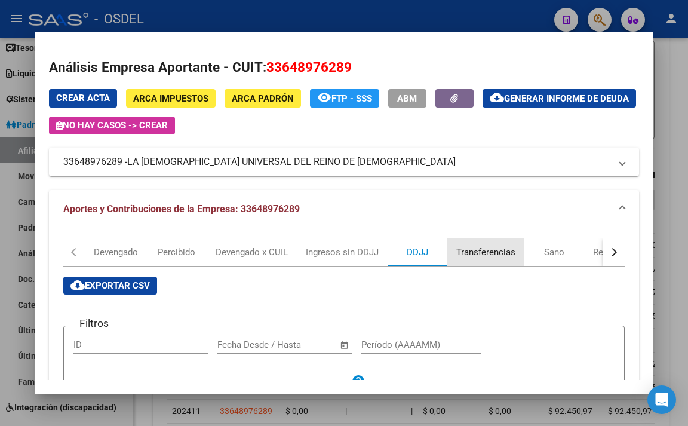
click at [481, 254] on div "Transferencias" at bounding box center [485, 251] width 59 height 13
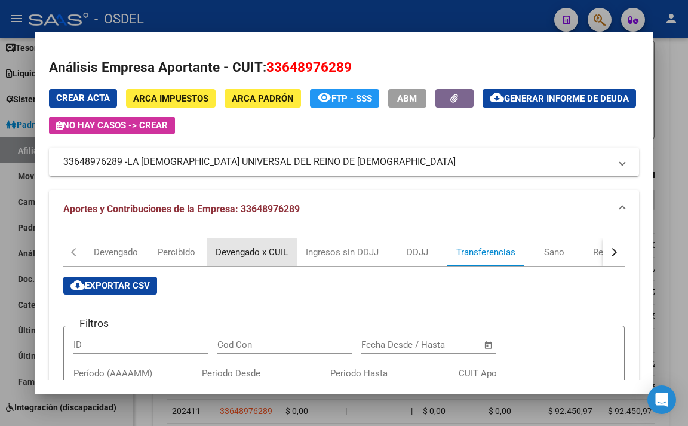
click at [245, 257] on div "Devengado x CUIL" at bounding box center [252, 251] width 72 height 13
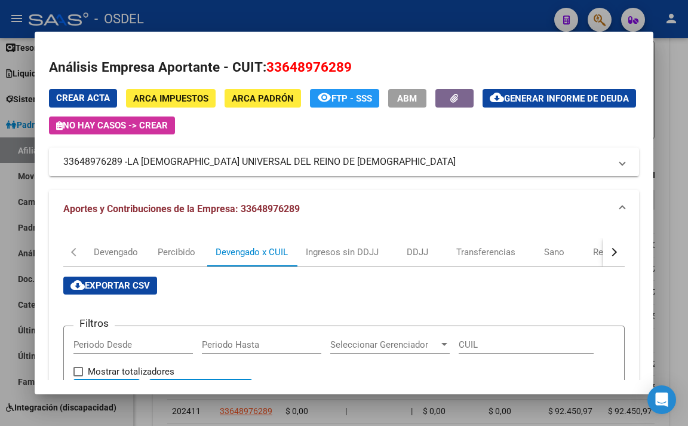
click at [394, 14] on div at bounding box center [344, 213] width 688 height 426
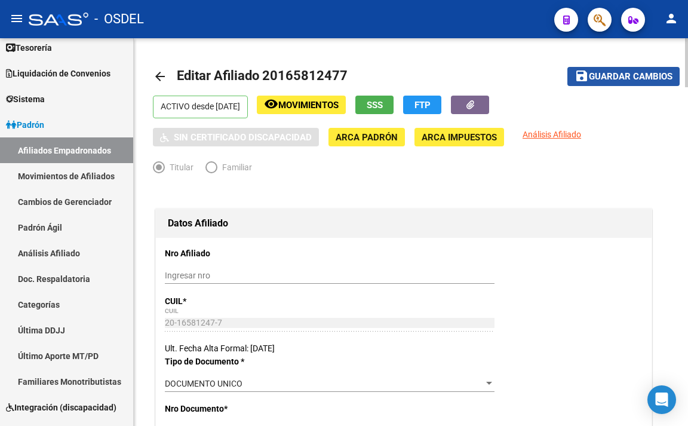
click at [612, 77] on span "Guardar cambios" at bounding box center [631, 77] width 84 height 11
click at [599, 79] on span "Guardar cambios" at bounding box center [631, 77] width 84 height 11
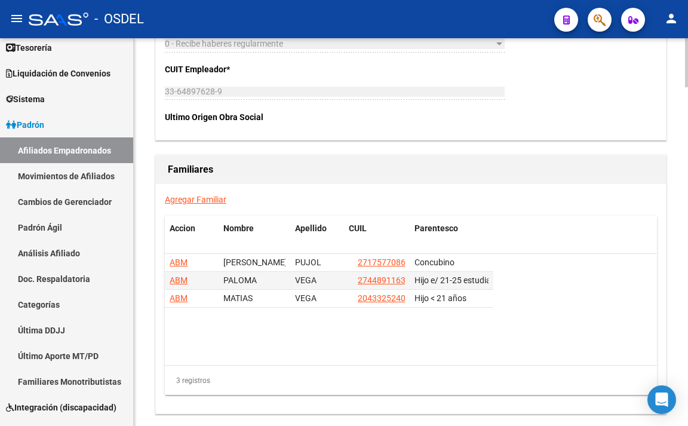
scroll to position [2030, 0]
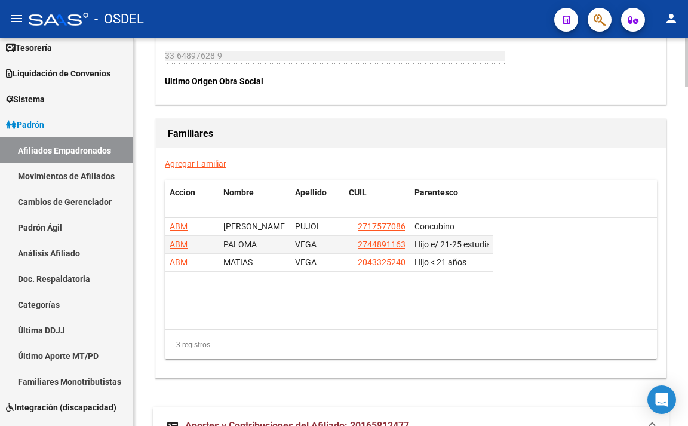
drag, startPoint x: 180, startPoint y: 298, endPoint x: 464, endPoint y: 277, distance: 285.5
click at [464, 277] on datatable-body "ABM [PERSON_NAME] 27175770866 [PERSON_NAME] 27448911638 Hijo e/ 21-25 estudiand…" at bounding box center [411, 273] width 492 height 111
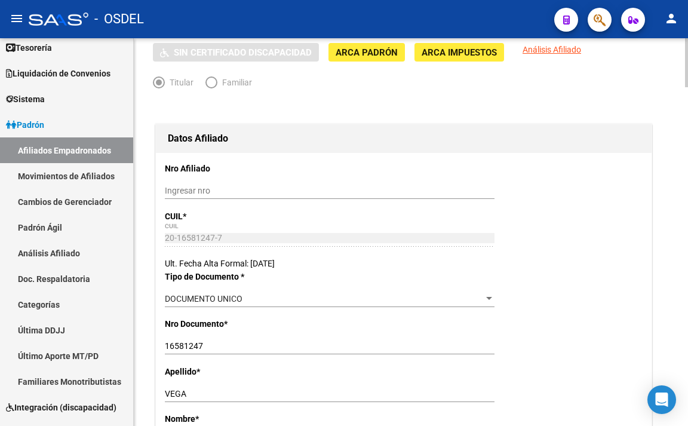
scroll to position [0, 0]
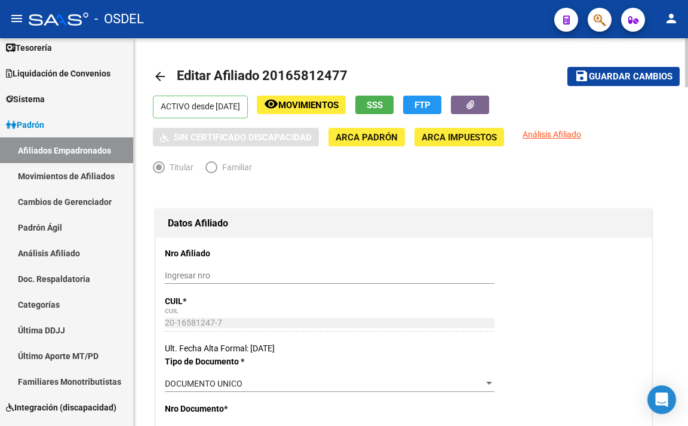
click at [382, 106] on button "SSS" at bounding box center [374, 105] width 38 height 19
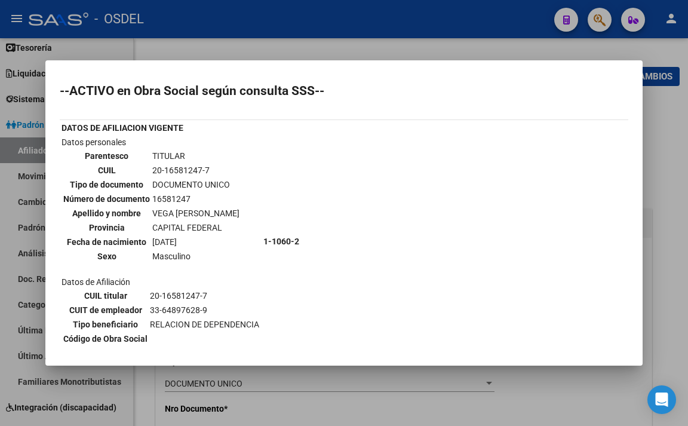
click at [365, 56] on div at bounding box center [344, 213] width 688 height 426
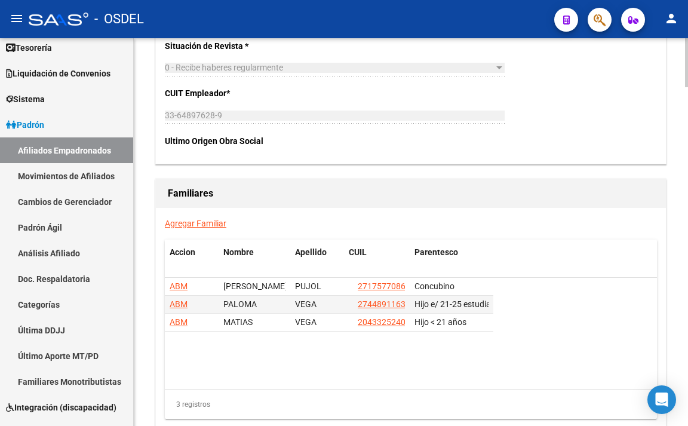
scroll to position [2030, 0]
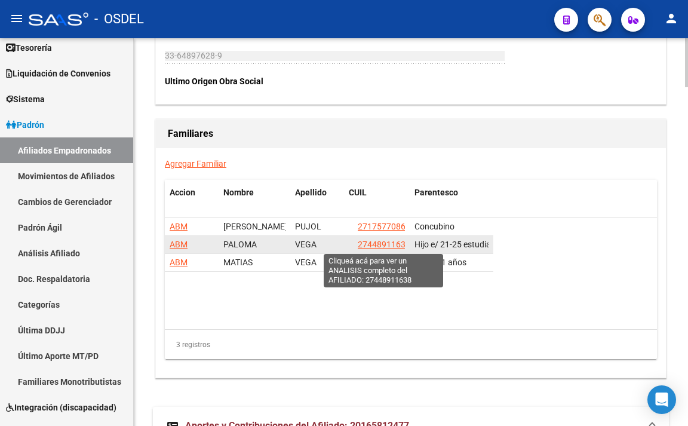
click at [365, 242] on span "27448911638" at bounding box center [384, 244] width 53 height 10
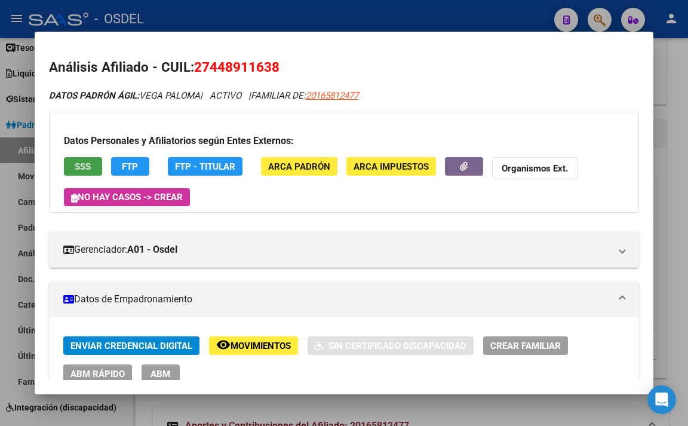
click at [95, 172] on button "SSS" at bounding box center [83, 166] width 38 height 19
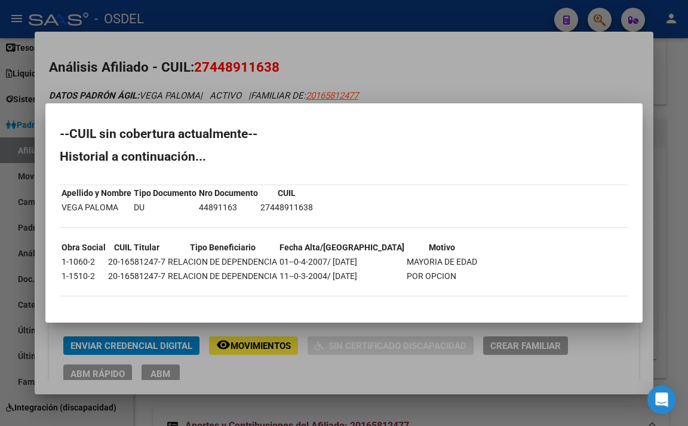
drag, startPoint x: 66, startPoint y: 117, endPoint x: 506, endPoint y: 269, distance: 464.8
click at [506, 269] on mat-dialog-content "--CUIL sin cobertura actualmente-- Historial a continuación... Apellido y Nombr…" at bounding box center [343, 213] width 597 height 190
click at [421, 63] on div at bounding box center [344, 213] width 688 height 426
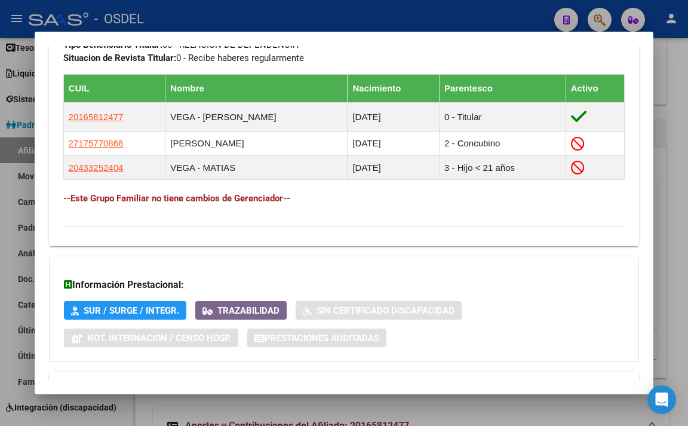
scroll to position [776, 0]
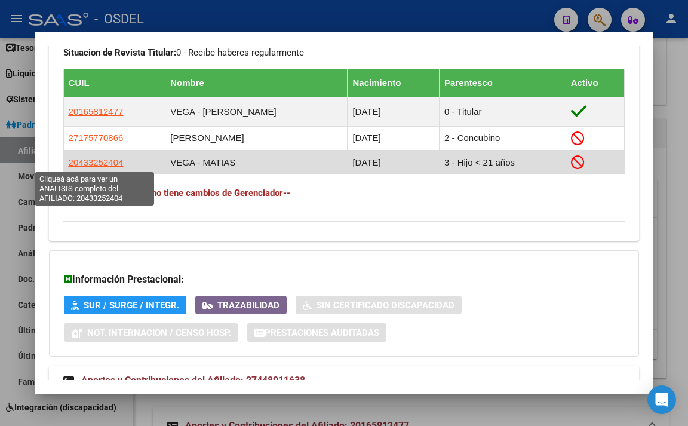
click at [115, 165] on span "20433252404" at bounding box center [96, 162] width 55 height 10
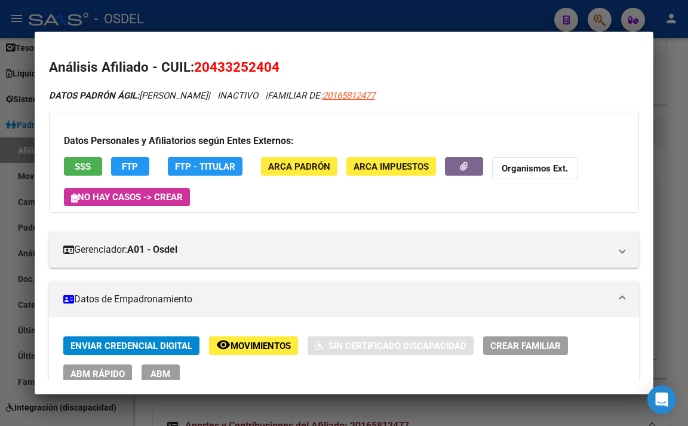
click at [96, 162] on button "SSS" at bounding box center [83, 166] width 38 height 19
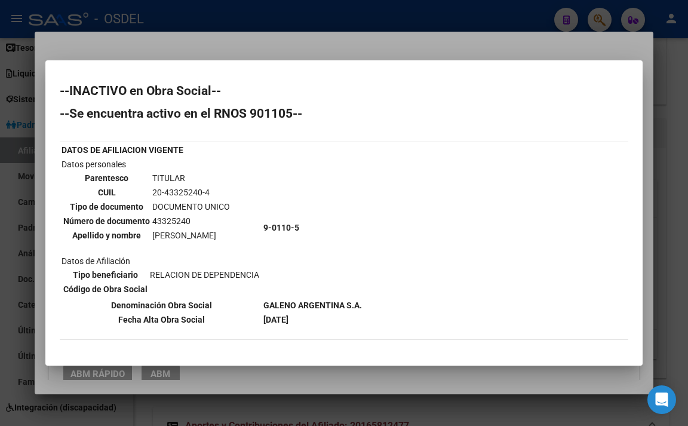
click at [420, 182] on div "--INACTIVO en Obra Social-- --Se encuentra activo en el RNOS 901105-- DATOS DE …" at bounding box center [344, 324] width 568 height 478
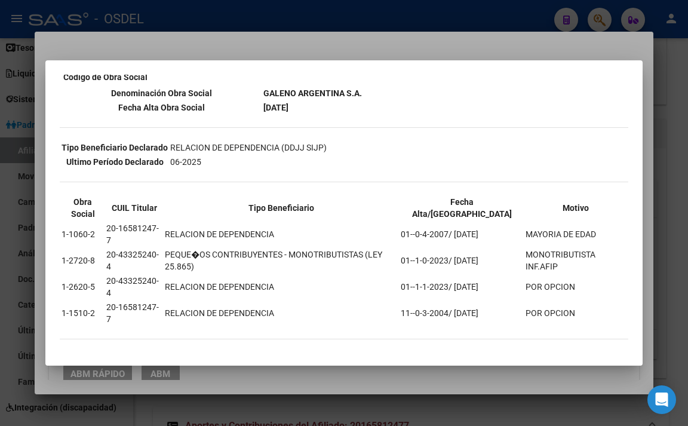
scroll to position [212, 0]
drag, startPoint x: 64, startPoint y: 87, endPoint x: 531, endPoint y: 340, distance: 530.5
click at [531, 340] on div "--INACTIVO en Obra Social-- --Se encuentra activo en el RNOS 901105-- DATOS DE …" at bounding box center [344, 112] width 568 height 478
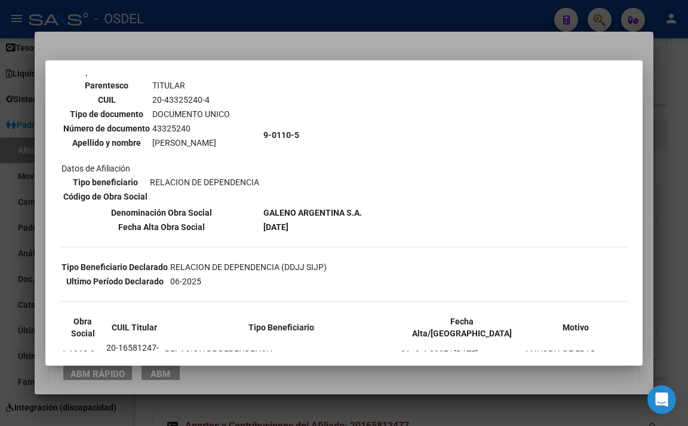
scroll to position [728, 0]
click at [394, 47] on div at bounding box center [344, 213] width 688 height 426
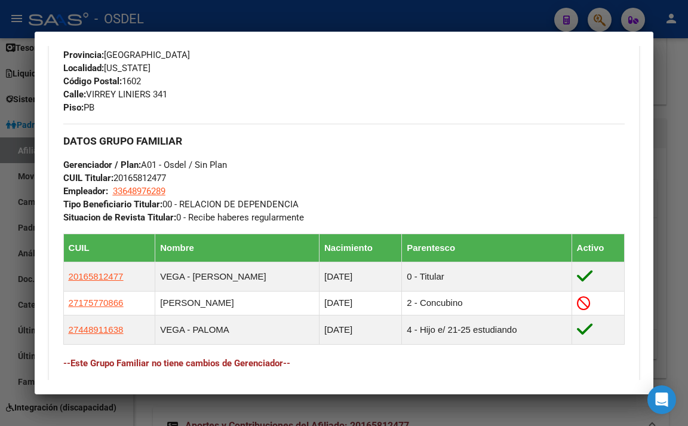
scroll to position [657, 0]
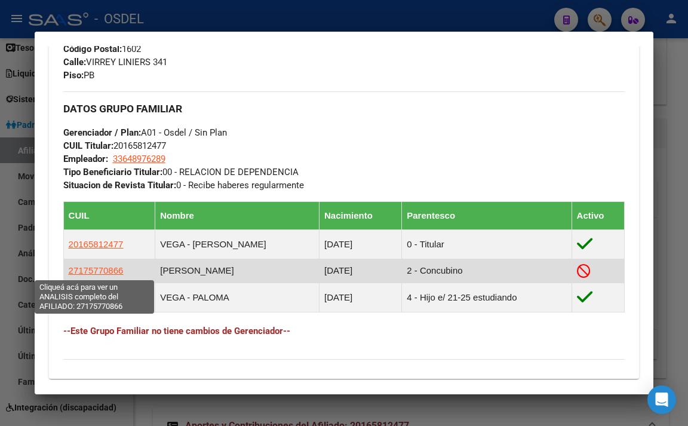
click at [104, 272] on span "27175770866" at bounding box center [96, 270] width 55 height 10
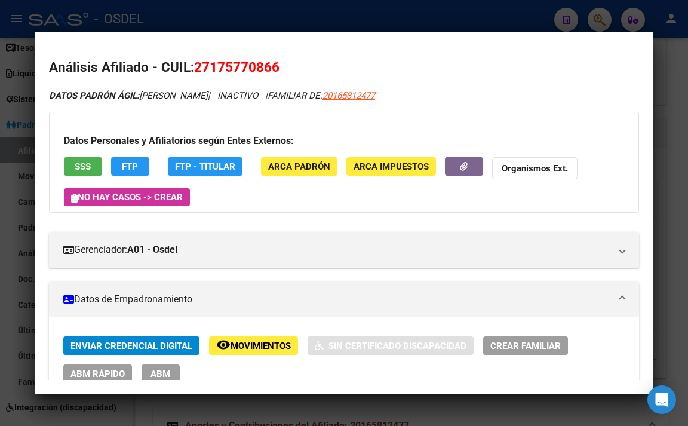
click at [75, 167] on span "SSS" at bounding box center [83, 166] width 16 height 11
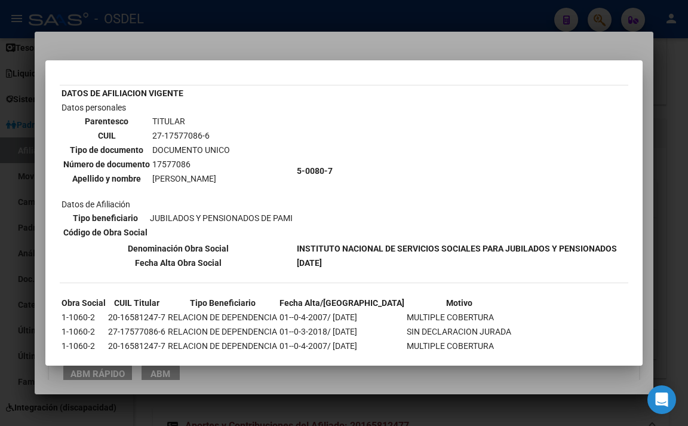
scroll to position [98, 0]
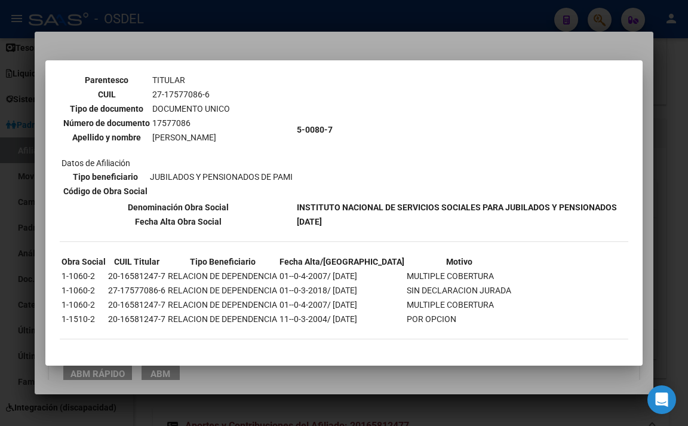
drag, startPoint x: 56, startPoint y: 84, endPoint x: 502, endPoint y: 343, distance: 516.0
click at [502, 343] on mat-dialog-content "--INACTIVO en Obra Social-- --Se encuentra activo en el RNOS 500807-- DATOS DE …" at bounding box center [343, 213] width 597 height 276
click at [414, 135] on td "5-0080-7" at bounding box center [456, 130] width 321 height 140
click at [418, 51] on div at bounding box center [344, 213] width 688 height 426
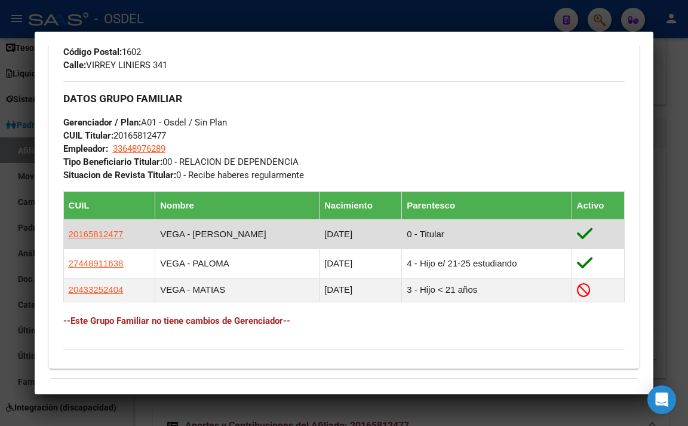
scroll to position [657, 0]
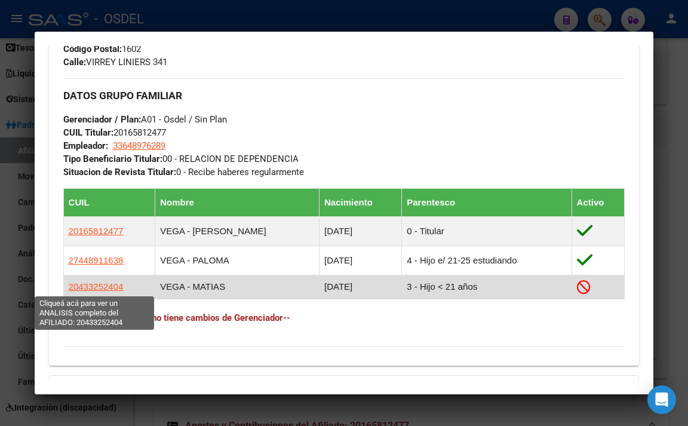
click at [112, 287] on span "20433252404" at bounding box center [96, 286] width 55 height 10
type textarea "20433252404"
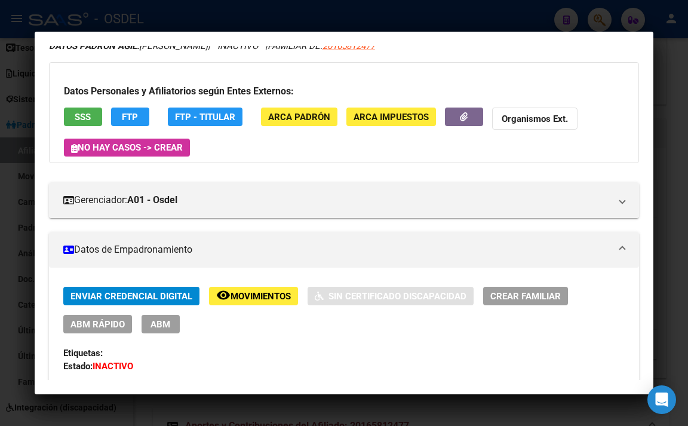
scroll to position [0, 0]
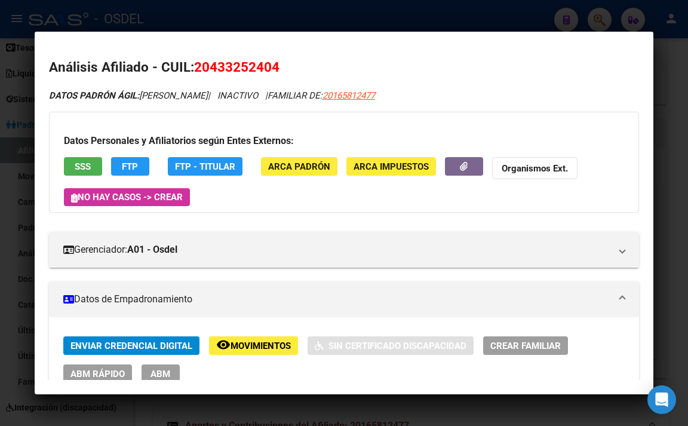
click at [139, 158] on button "FTP" at bounding box center [130, 166] width 38 height 19
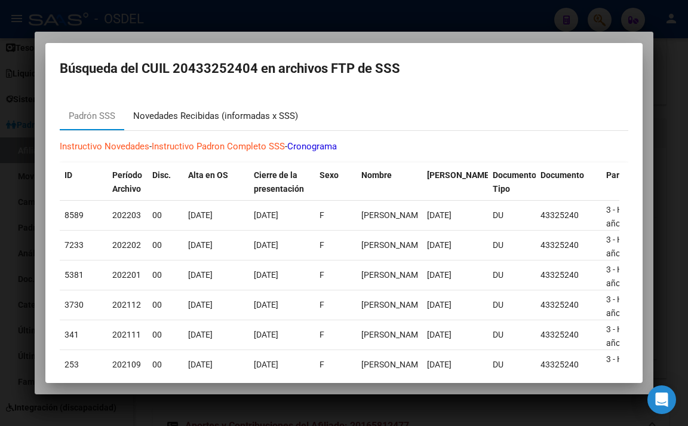
click at [233, 116] on div "Novedades Recibidas (informadas x SSS)" at bounding box center [215, 116] width 165 height 14
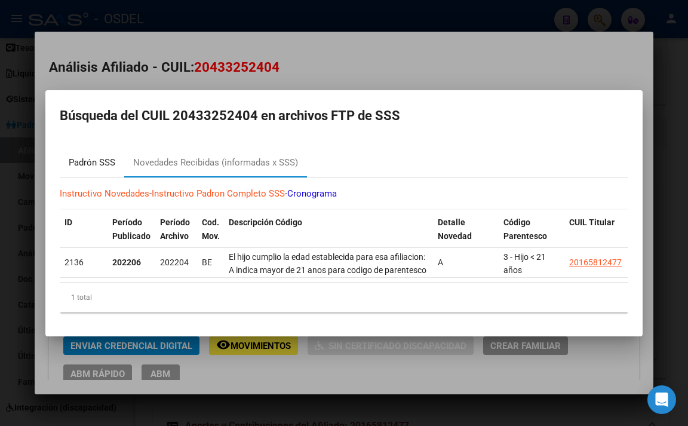
click at [91, 158] on div "Padrón SSS" at bounding box center [92, 163] width 47 height 14
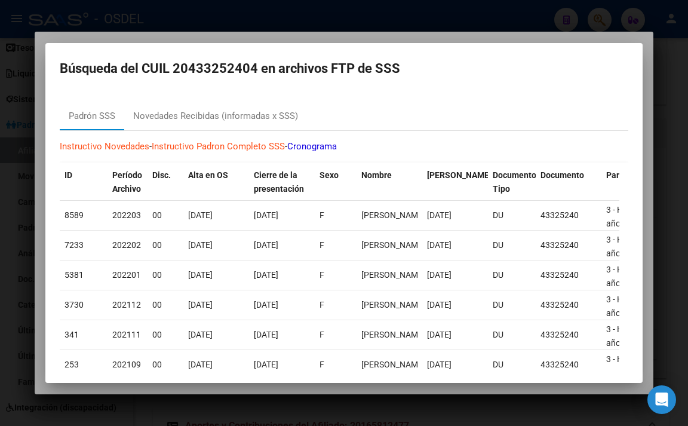
click at [352, 32] on div at bounding box center [344, 213] width 688 height 426
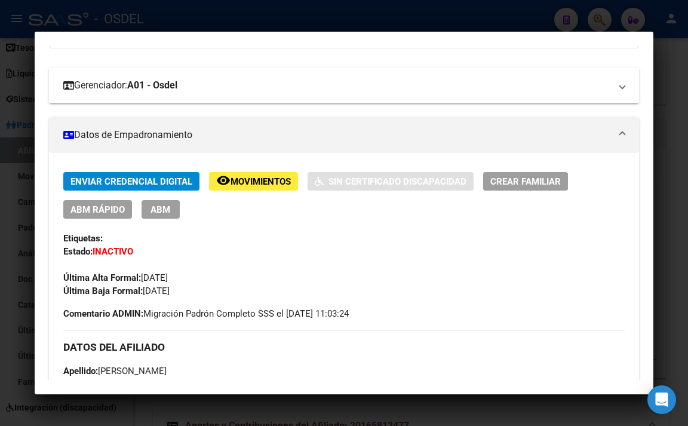
scroll to position [179, 0]
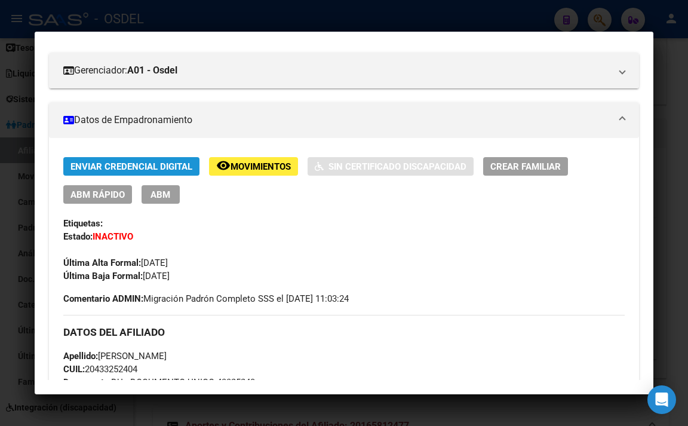
click at [156, 171] on span "Enviar Credencial Digital" at bounding box center [131, 166] width 122 height 11
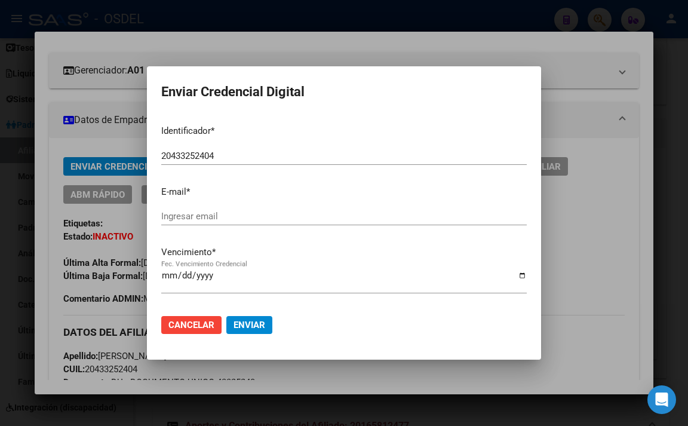
click at [375, 47] on div at bounding box center [344, 213] width 688 height 426
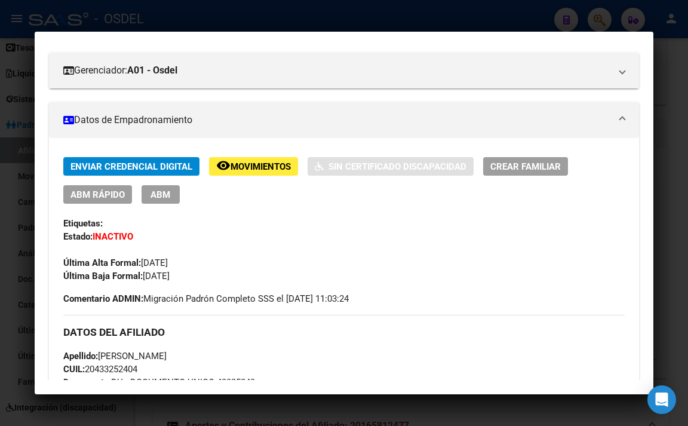
click at [387, 17] on div at bounding box center [344, 213] width 688 height 426
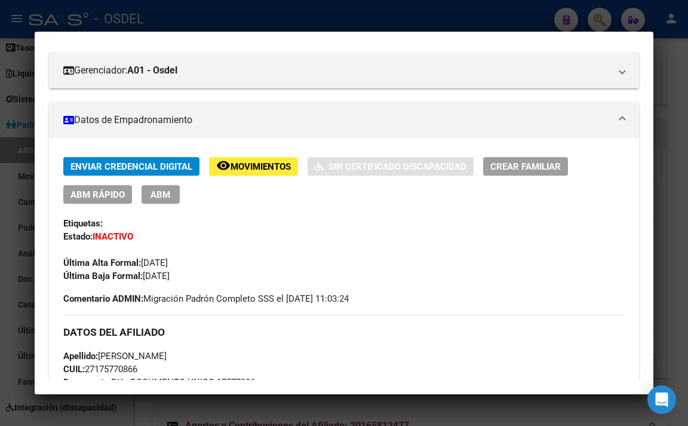
scroll to position [0, 0]
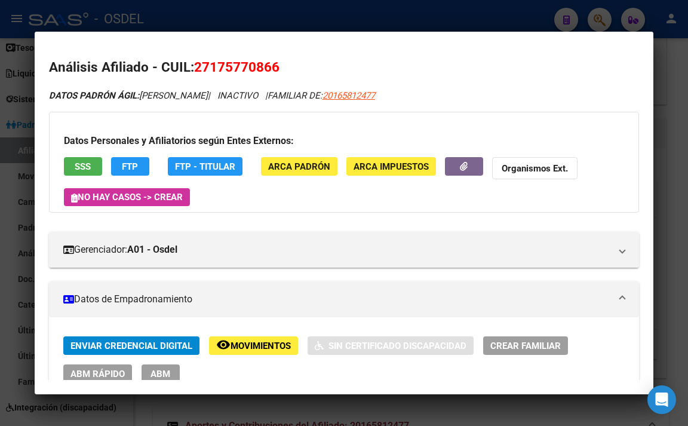
click at [90, 168] on span "SSS" at bounding box center [83, 166] width 16 height 11
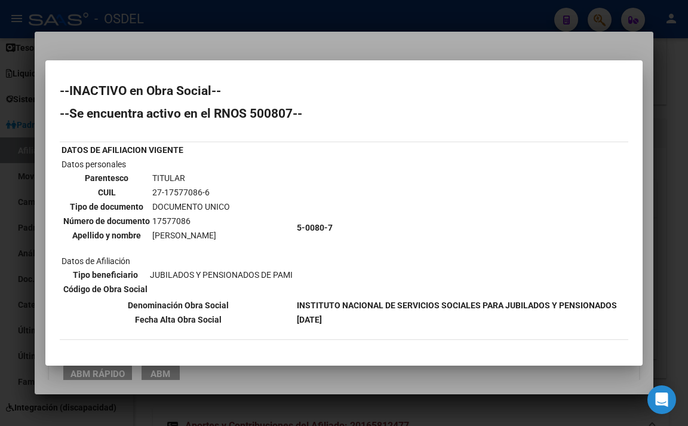
click at [395, 42] on div at bounding box center [344, 213] width 688 height 426
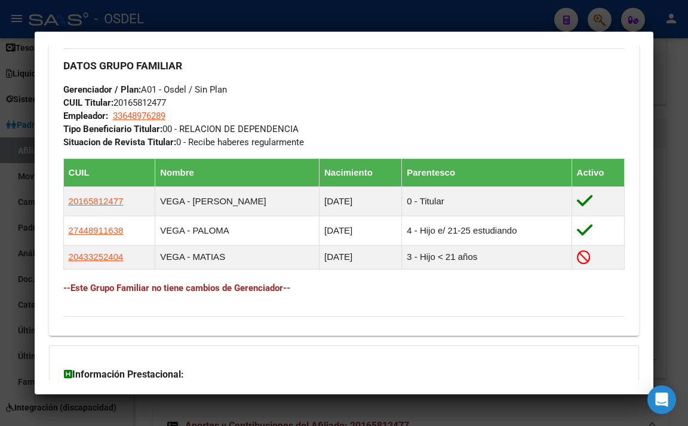
scroll to position [776, 0]
